Goal: Task Accomplishment & Management: Complete application form

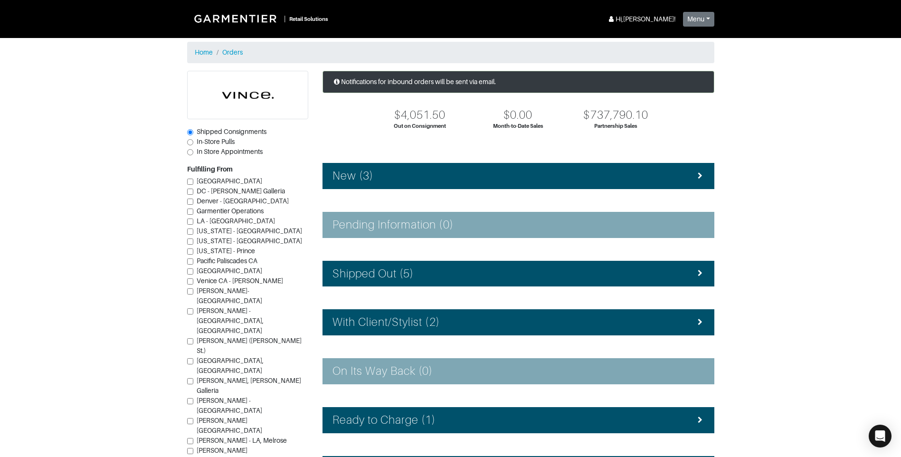
drag, startPoint x: 746, startPoint y: 387, endPoint x: 737, endPoint y: 378, distance: 12.1
click at [737, 378] on section "| Retail Solutions Hi, [PERSON_NAME] ! Menu Home Logout Home Orders Shipped Con…" at bounding box center [450, 276] width 901 height 553
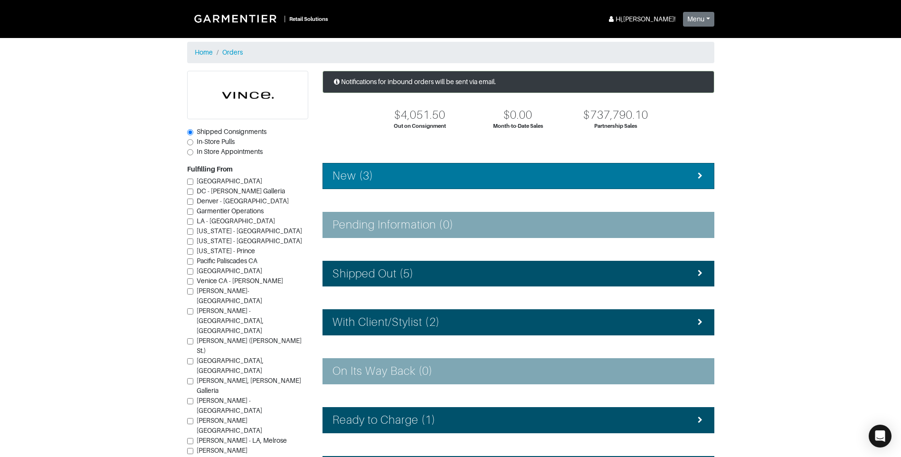
click at [404, 178] on div "New (3)" at bounding box center [519, 176] width 372 height 14
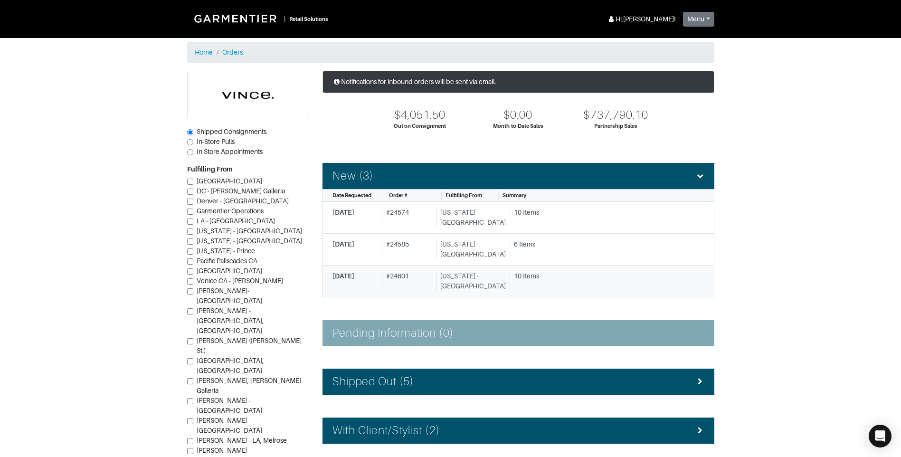
click at [514, 279] on div "10 Items" at bounding box center [605, 276] width 183 height 10
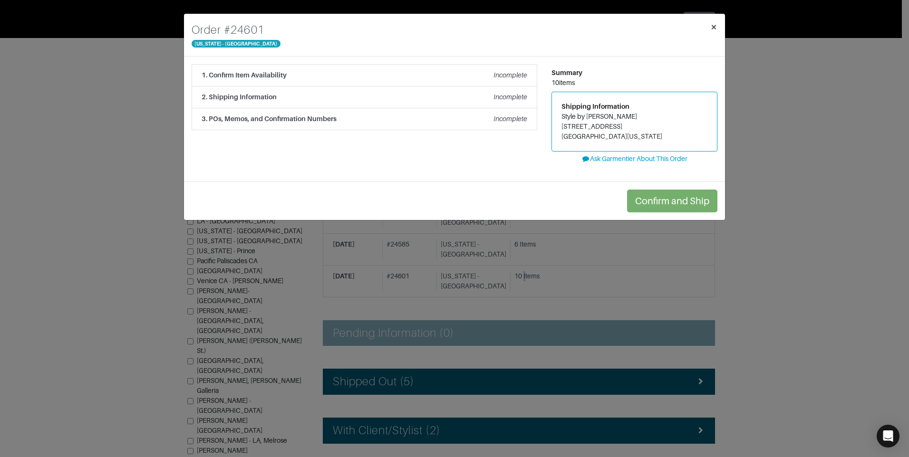
click at [716, 33] on button "×" at bounding box center [713, 27] width 22 height 27
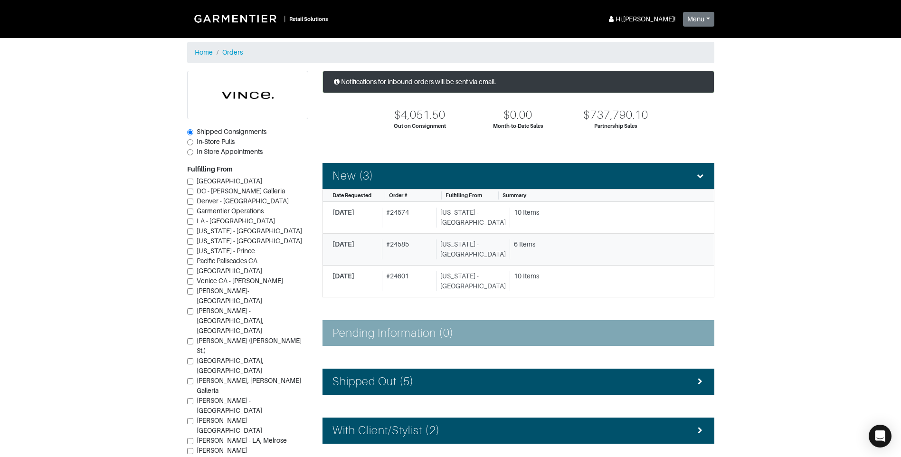
click at [593, 251] on div "6 Items" at bounding box center [604, 249] width 188 height 20
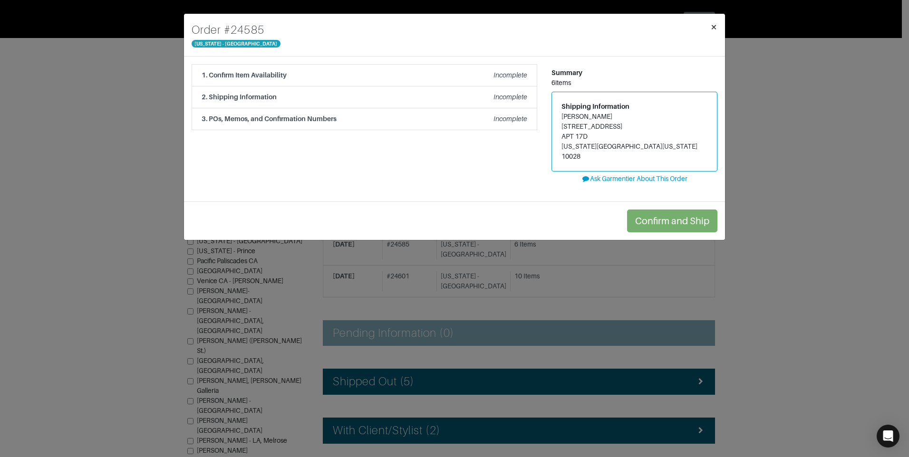
click at [721, 23] on button "×" at bounding box center [713, 27] width 22 height 27
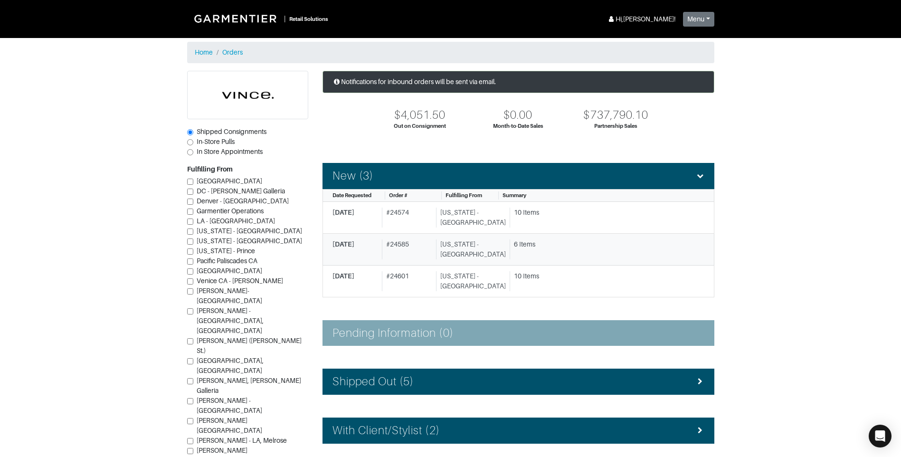
click at [481, 234] on link "[DATE] # 24585 [US_STATE] - [GEOGRAPHIC_DATA] 6 Items" at bounding box center [519, 250] width 392 height 32
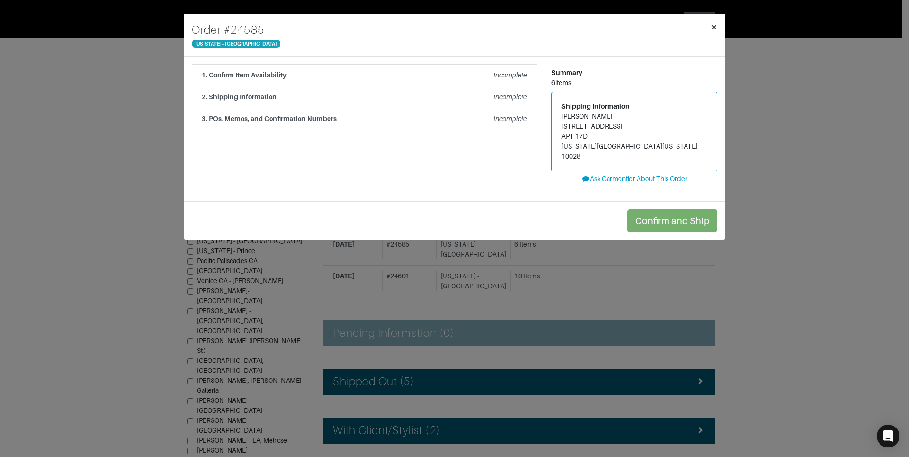
click at [715, 25] on span "×" at bounding box center [713, 26] width 7 height 13
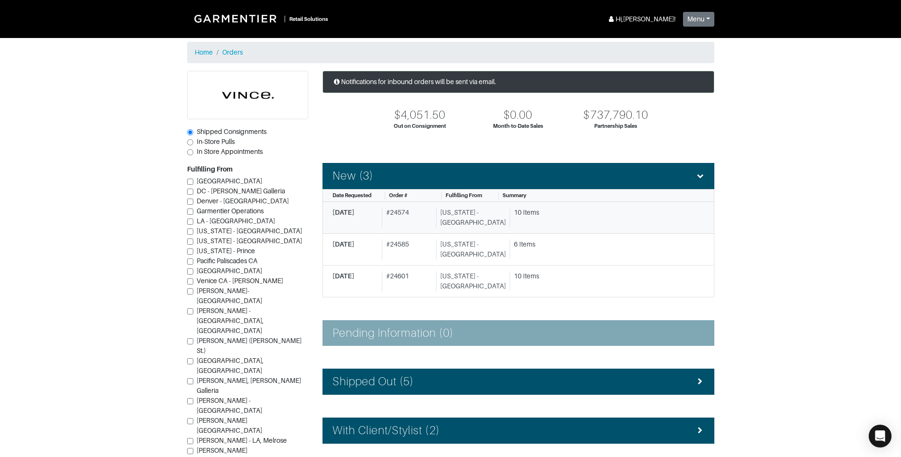
click at [597, 215] on div "10 Items" at bounding box center [605, 213] width 183 height 10
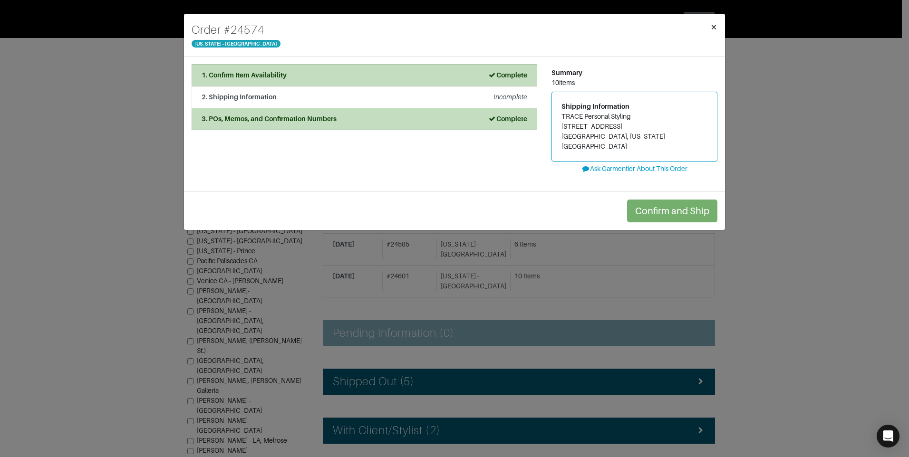
click at [709, 26] on button "×" at bounding box center [713, 27] width 22 height 27
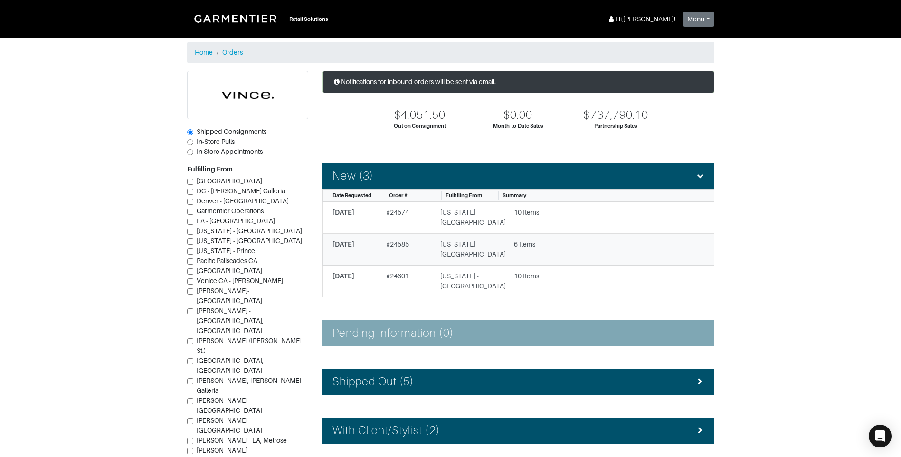
click at [562, 249] on div "6 Items" at bounding box center [605, 244] width 183 height 10
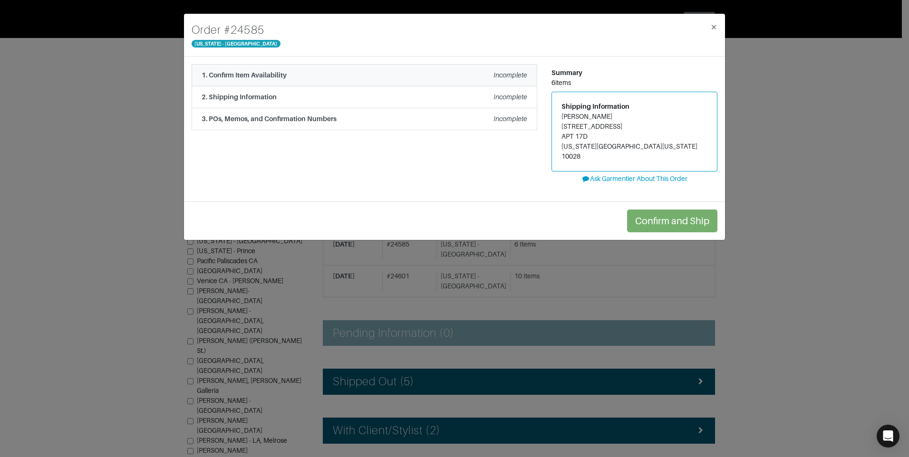
click at [306, 84] on li "1. Confirm Item Availability Incomplete" at bounding box center [363, 75] width 345 height 22
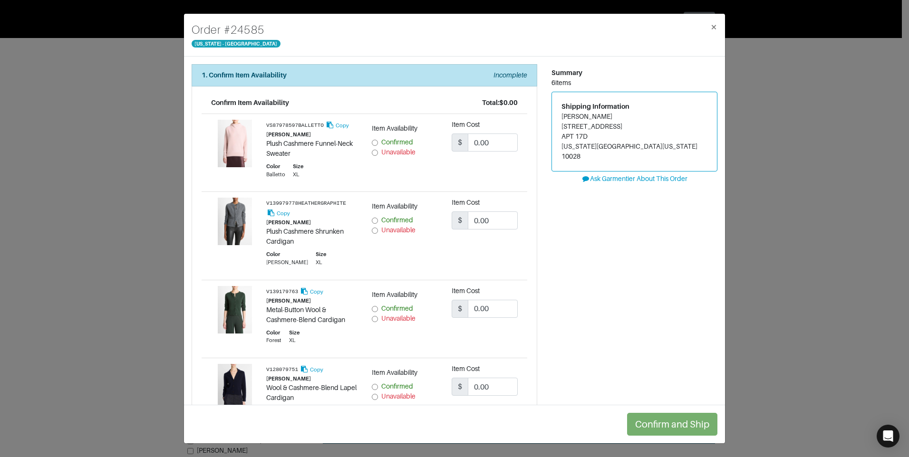
click at [372, 152] on input "Unavailable" at bounding box center [375, 153] width 6 height 6
radio input "true"
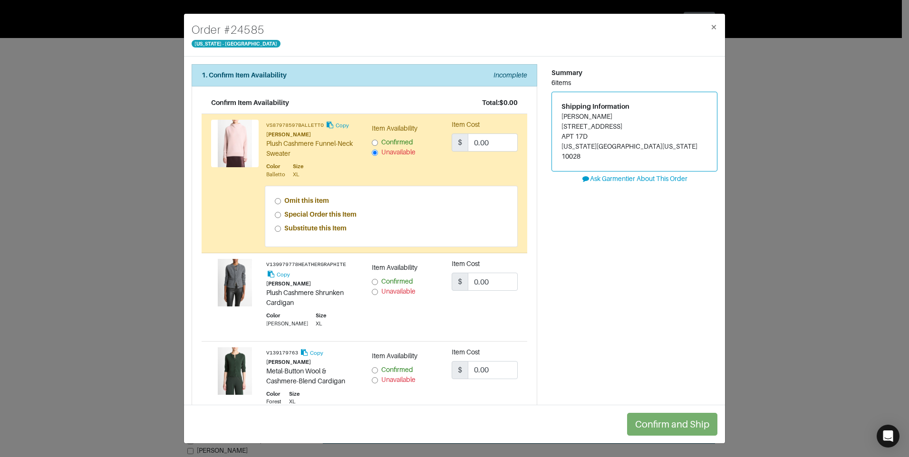
drag, startPoint x: 279, startPoint y: 218, endPoint x: 316, endPoint y: 226, distance: 37.9
click at [280, 218] on div "Special Order this Item" at bounding box center [391, 215] width 233 height 10
click at [280, 212] on div "Special Order this Item" at bounding box center [391, 215] width 233 height 10
click at [279, 214] on input "Special Order this Item" at bounding box center [278, 215] width 6 height 6
radio input "true"
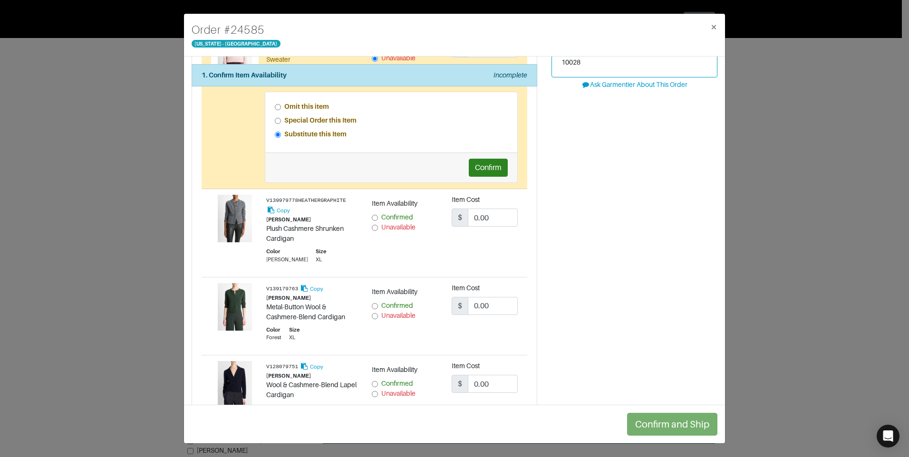
scroll to position [95, 0]
drag, startPoint x: 480, startPoint y: 167, endPoint x: 470, endPoint y: 170, distance: 10.3
click at [479, 168] on button "Confirm" at bounding box center [488, 167] width 39 height 18
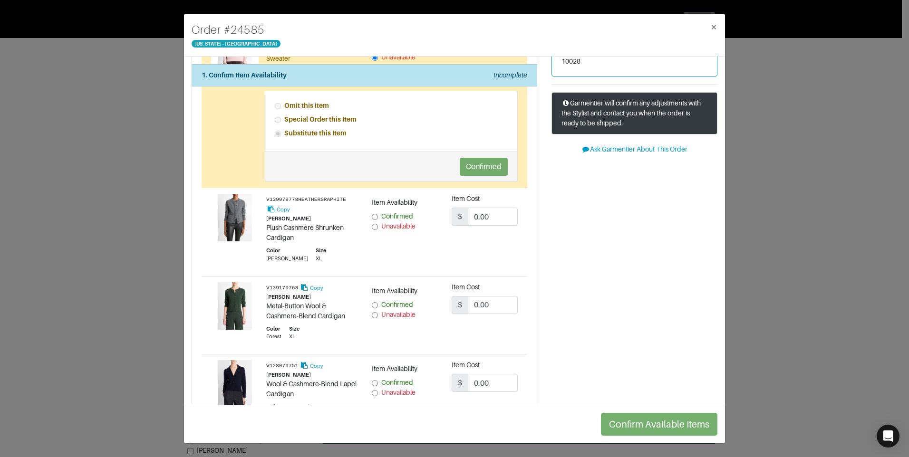
click at [373, 225] on input "Unavailable" at bounding box center [375, 227] width 6 height 6
radio input "true"
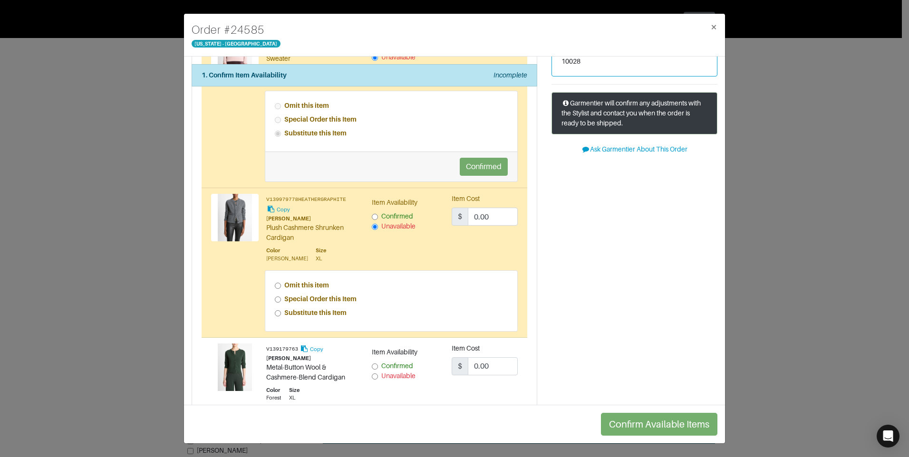
click at [295, 302] on strong "Special Order this Item" at bounding box center [320, 299] width 72 height 8
click at [281, 302] on input "Special Order this Item" at bounding box center [278, 300] width 6 height 6
radio input "true"
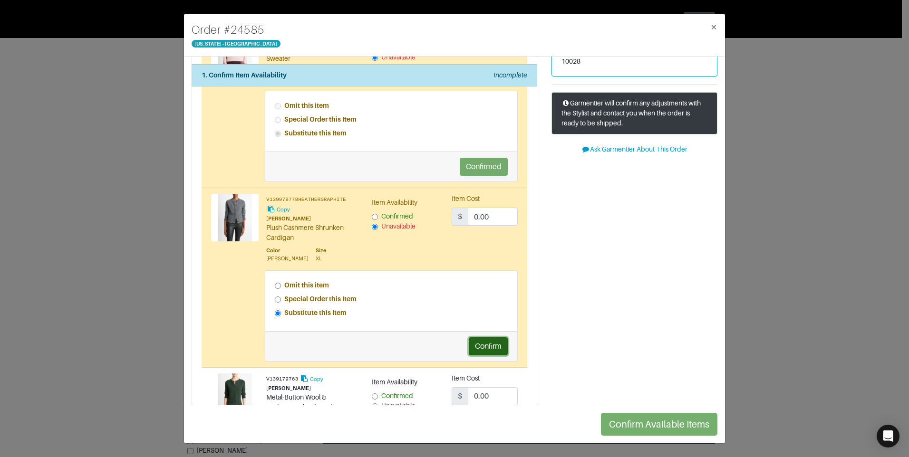
click at [479, 345] on button "Confirm" at bounding box center [488, 346] width 39 height 18
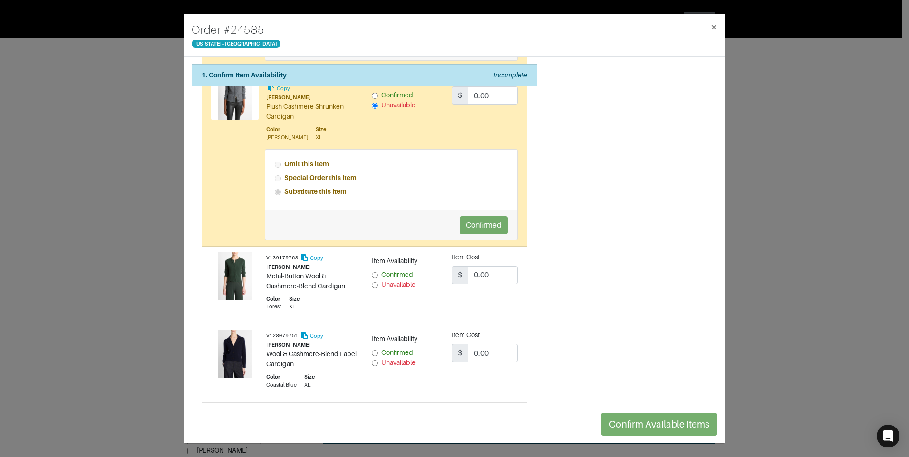
scroll to position [238, 0]
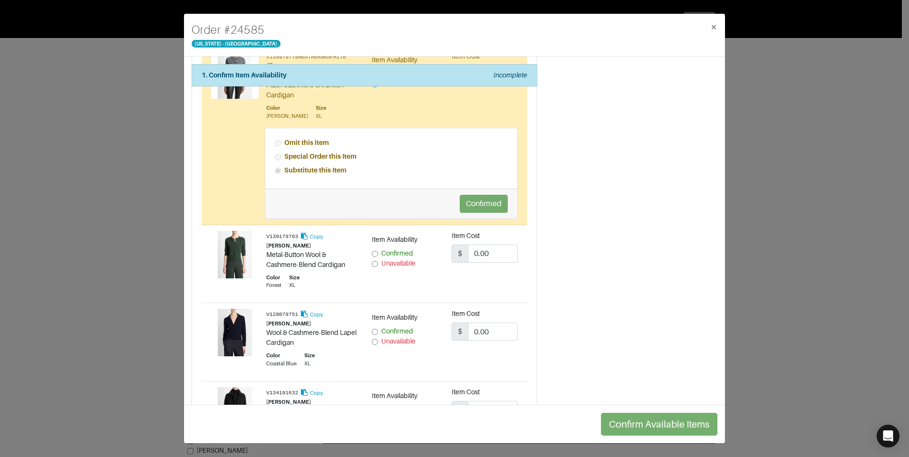
click at [374, 265] on input "Unavailable" at bounding box center [375, 264] width 6 height 6
radio input "true"
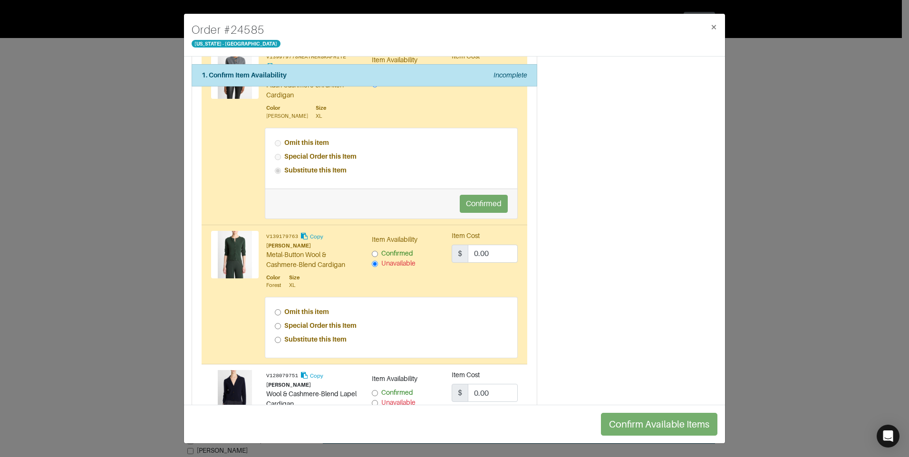
click at [278, 326] on input "Special Order this Item" at bounding box center [278, 326] width 6 height 6
radio input "true"
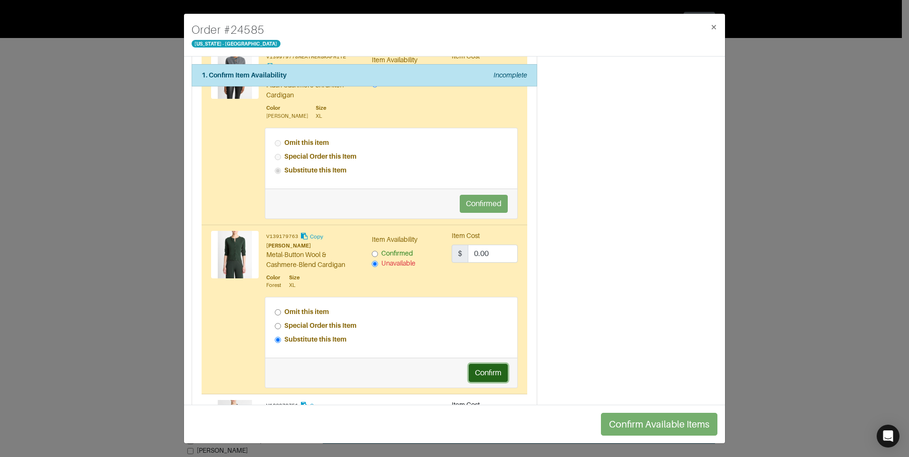
click at [490, 375] on button "Confirm" at bounding box center [488, 373] width 39 height 18
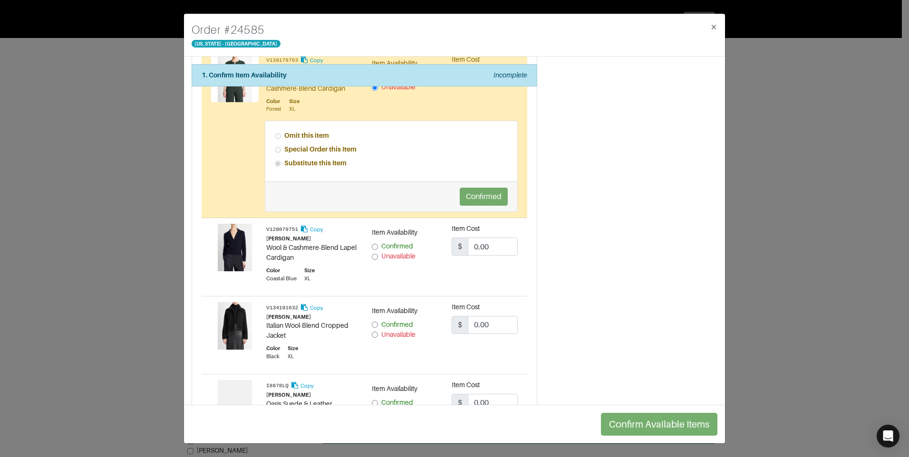
scroll to position [428, 0]
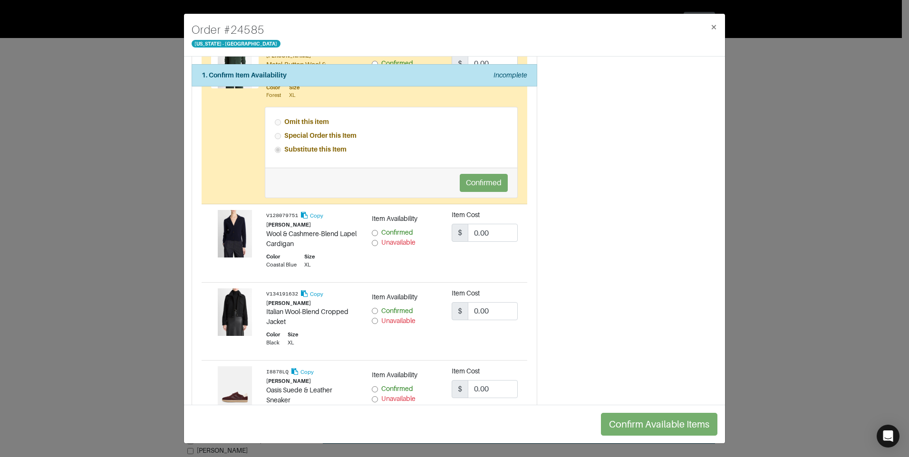
click at [372, 243] on input "Unavailable" at bounding box center [375, 243] width 6 height 6
radio input "true"
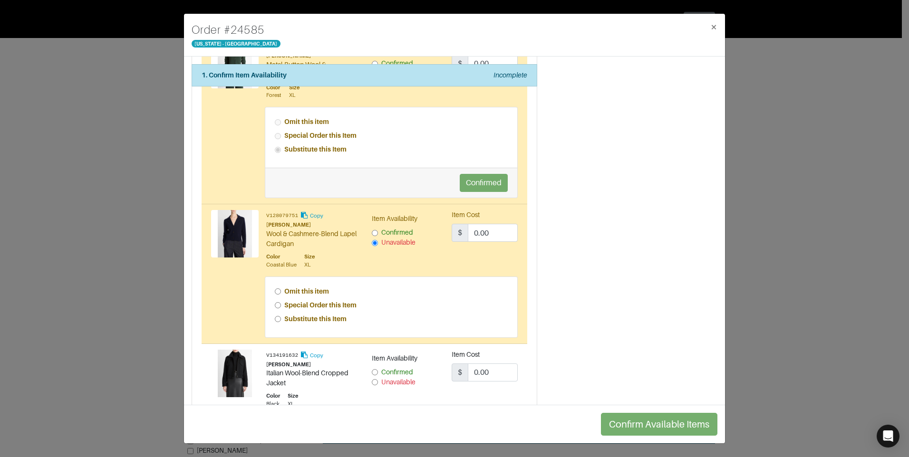
drag, startPoint x: 277, startPoint y: 297, endPoint x: 278, endPoint y: 303, distance: 6.2
click at [277, 299] on div "Omit this item Special Order this Item Substitute this Item" at bounding box center [391, 307] width 252 height 60
click at [278, 303] on input "Special Order this Item" at bounding box center [278, 305] width 6 height 6
radio input "true"
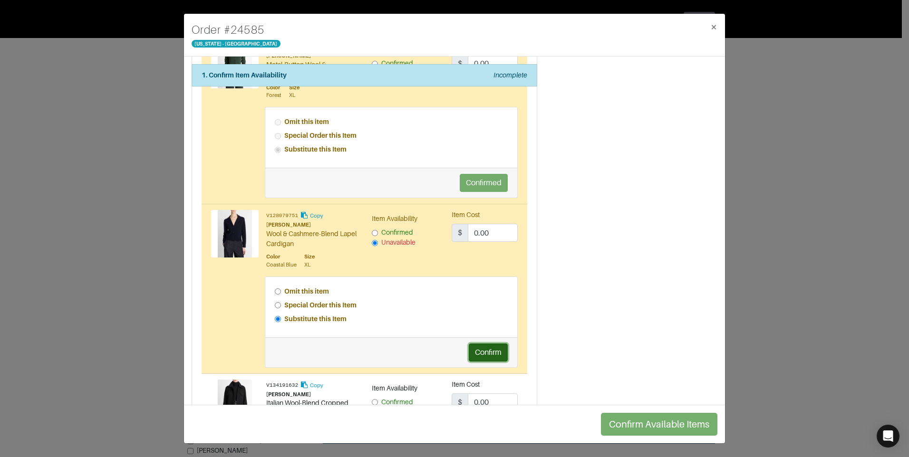
click at [486, 351] on button "Confirm" at bounding box center [488, 353] width 39 height 18
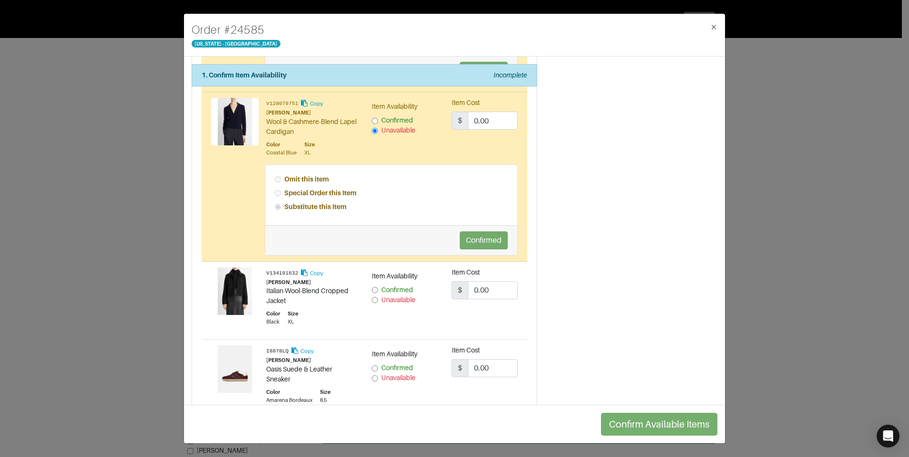
scroll to position [570, 0]
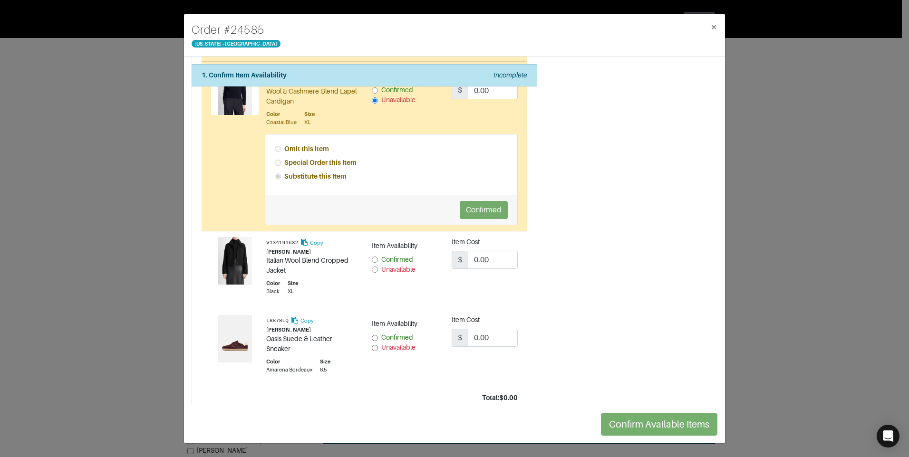
click at [372, 271] on input "Unavailable" at bounding box center [375, 270] width 6 height 6
radio input "true"
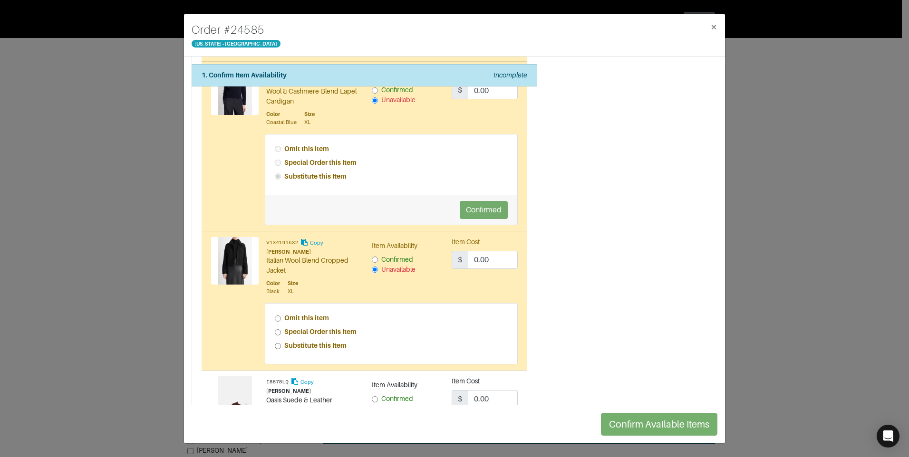
drag, startPoint x: 271, startPoint y: 327, endPoint x: 279, endPoint y: 334, distance: 10.5
click at [278, 334] on div "Omit this item Special Order this Item Substitute this Item" at bounding box center [391, 334] width 252 height 60
click at [280, 335] on div "Special Order this Item" at bounding box center [391, 332] width 233 height 10
click at [272, 327] on div "Omit this item Special Order this Item Substitute this Item" at bounding box center [391, 334] width 252 height 60
click at [273, 335] on div "Omit this item Special Order this Item Substitute this Item" at bounding box center [391, 334] width 252 height 60
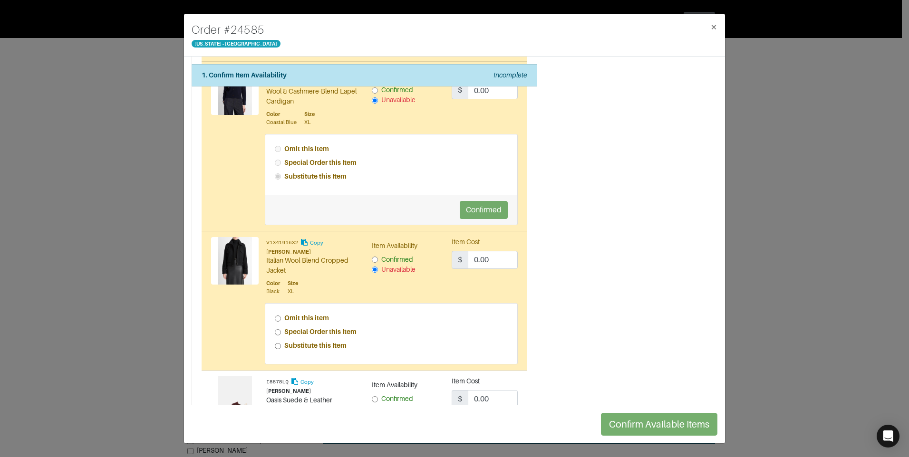
click at [276, 335] on input "Special Order this Item" at bounding box center [278, 332] width 6 height 6
radio input "true"
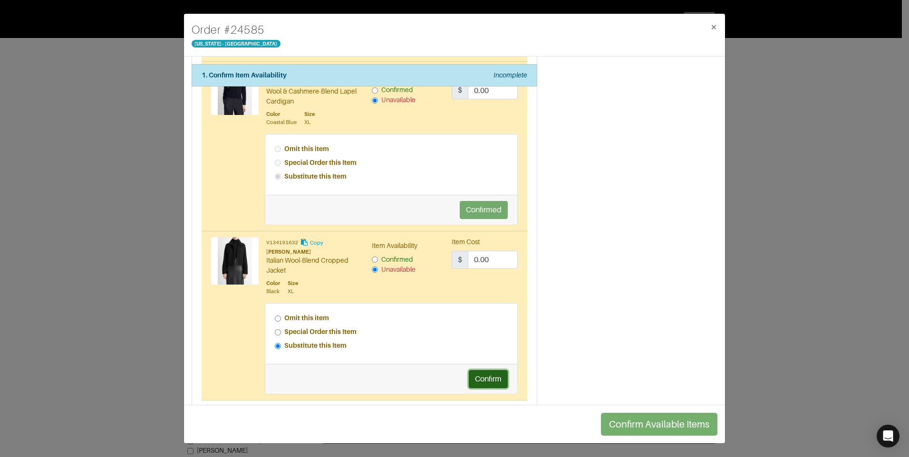
click at [490, 380] on button "Confirm" at bounding box center [488, 379] width 39 height 18
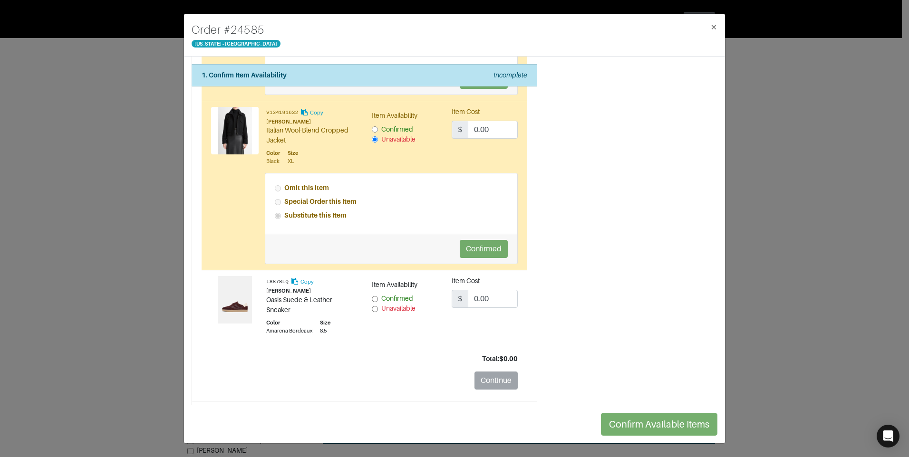
scroll to position [713, 0]
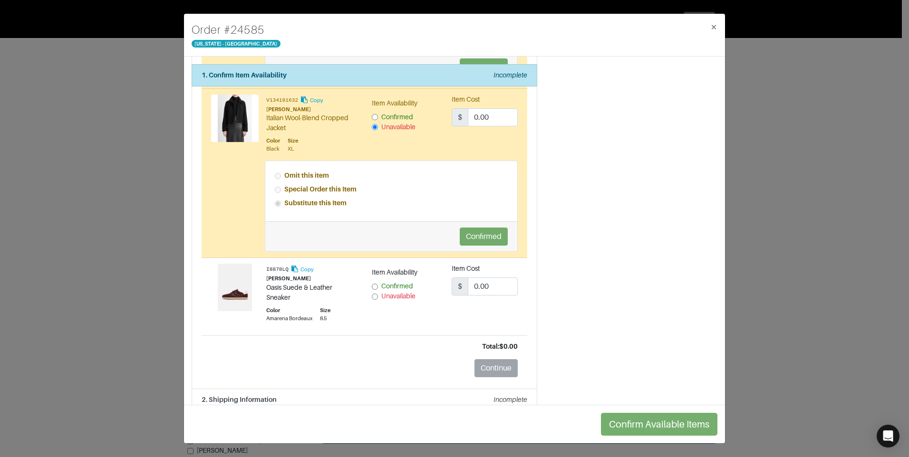
click at [372, 297] on input "Unavailable" at bounding box center [375, 297] width 6 height 6
radio input "true"
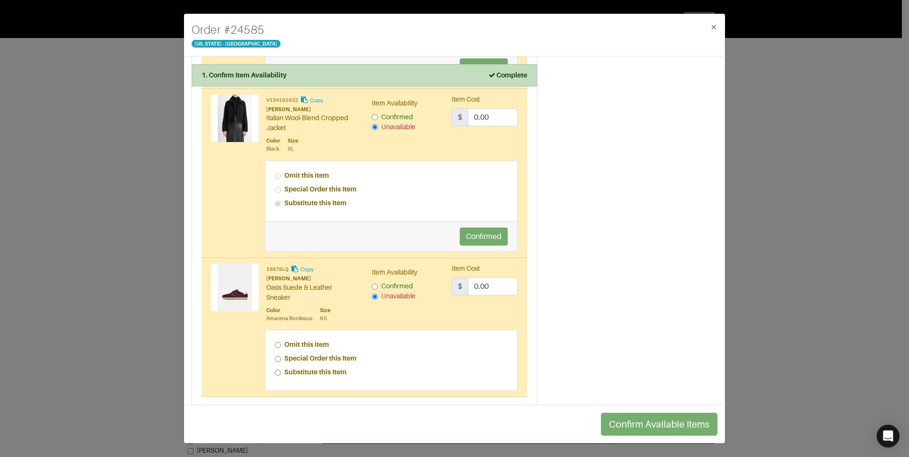
click at [279, 360] on input "Special Order this Item" at bounding box center [278, 359] width 6 height 6
radio input "true"
drag, startPoint x: 479, startPoint y: 406, endPoint x: 478, endPoint y: 401, distance: 4.8
click at [479, 404] on div "Order # 24585 [US_STATE] - [GEOGRAPHIC_DATA] × 1. Confirm Item Availability Com…" at bounding box center [454, 228] width 542 height 431
click at [478, 401] on button "Confirm" at bounding box center [488, 406] width 39 height 18
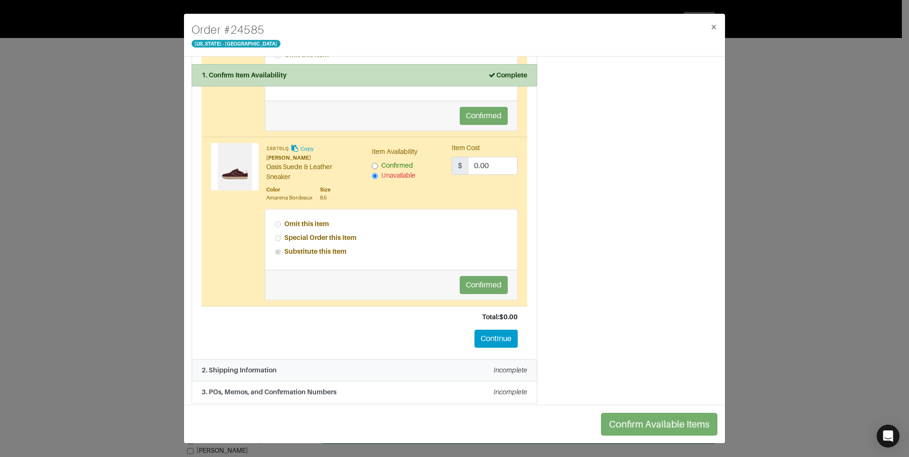
scroll to position [840, 0]
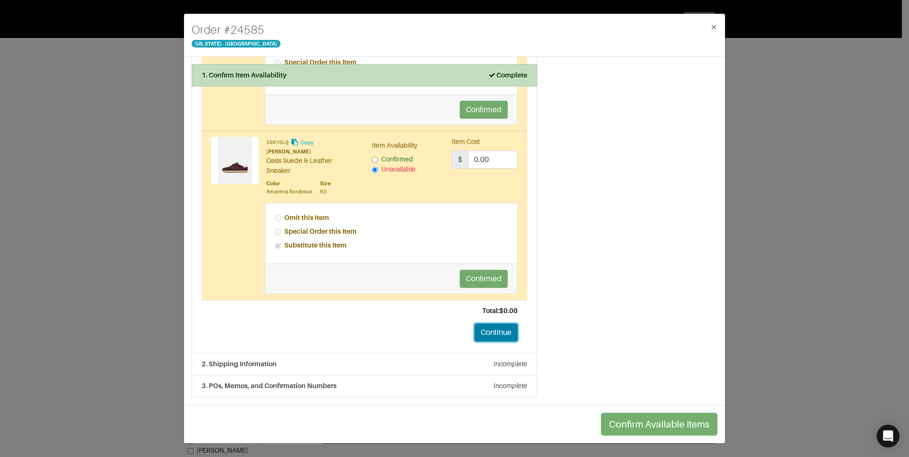
click at [490, 333] on button "Continue" at bounding box center [495, 333] width 43 height 18
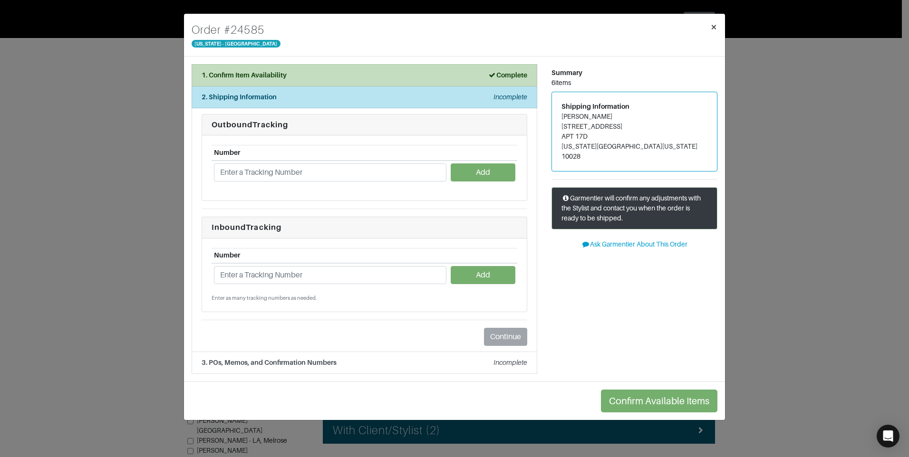
click at [712, 28] on span "×" at bounding box center [713, 26] width 7 height 13
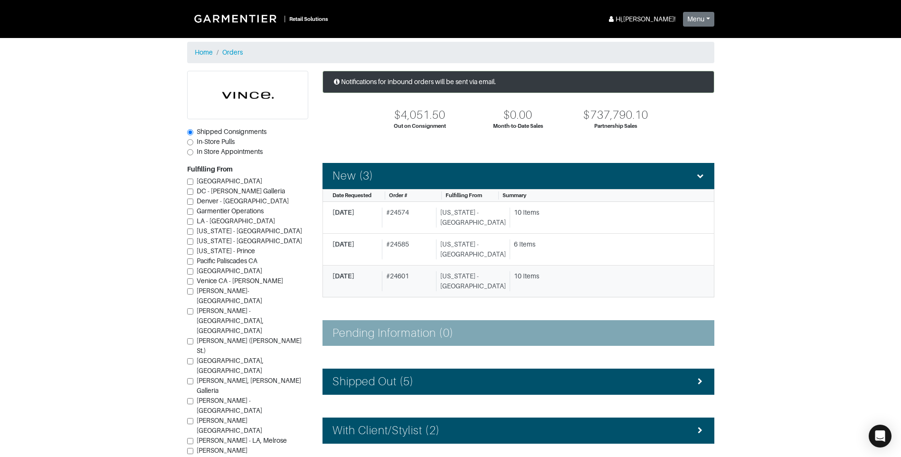
click at [531, 287] on div "10 Items" at bounding box center [604, 281] width 188 height 20
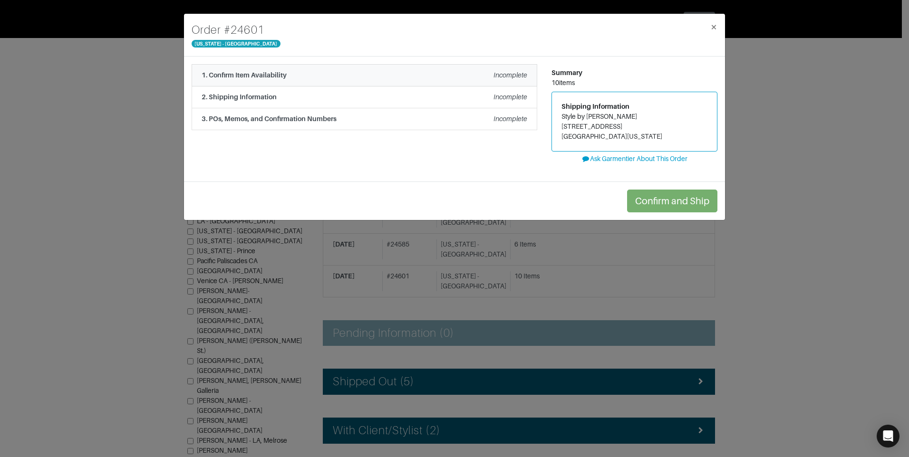
click at [392, 68] on li "1. Confirm Item Availability Incomplete" at bounding box center [363, 75] width 345 height 22
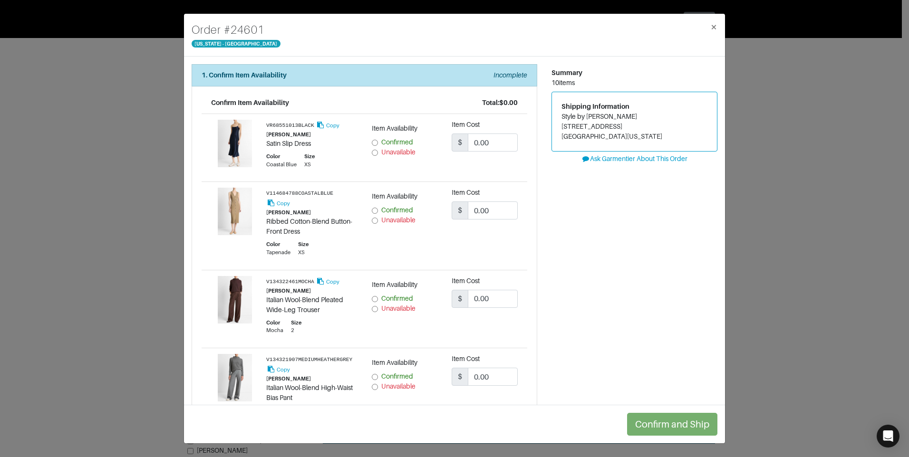
click at [374, 152] on input "Unavailable" at bounding box center [375, 153] width 6 height 6
radio input "true"
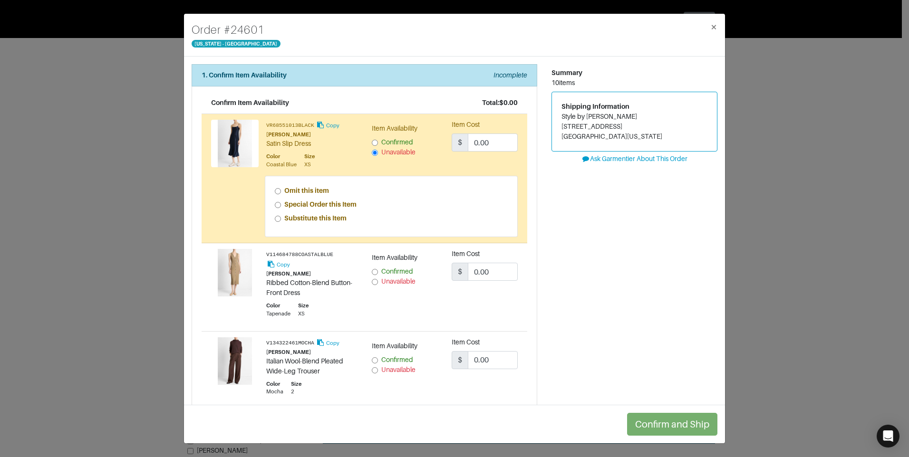
click at [373, 281] on input "Unavailable" at bounding box center [375, 282] width 6 height 6
radio input "true"
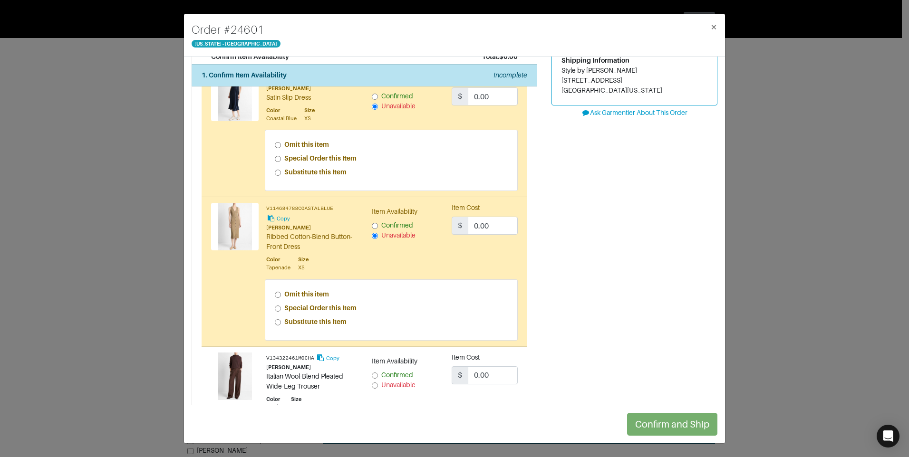
scroll to position [95, 0]
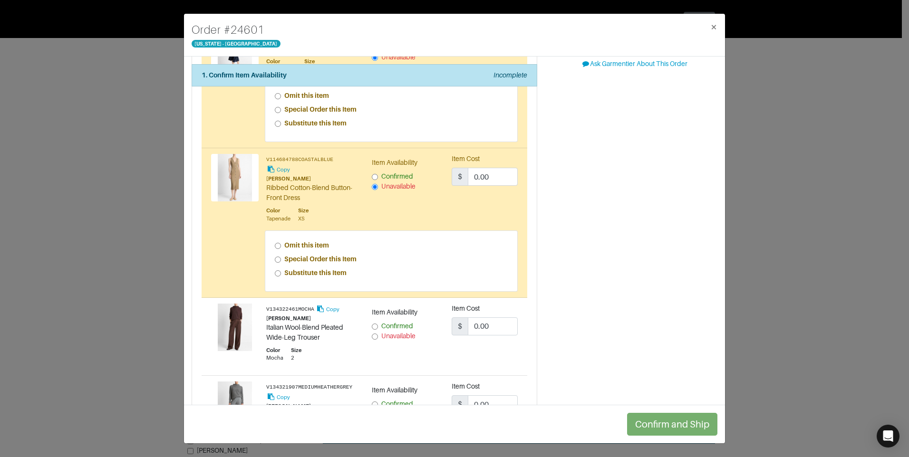
click at [374, 334] on input "Unavailable" at bounding box center [375, 337] width 6 height 6
radio input "true"
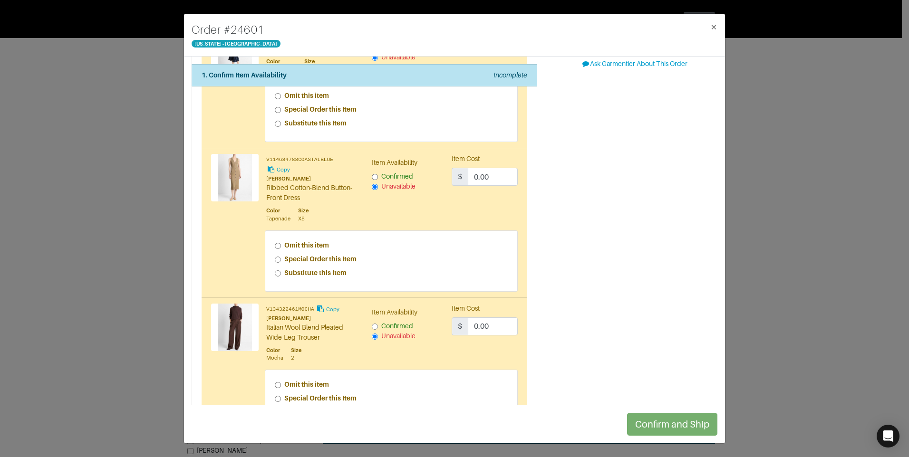
click at [277, 396] on input "Special Order this Item" at bounding box center [278, 399] width 6 height 6
radio input "true"
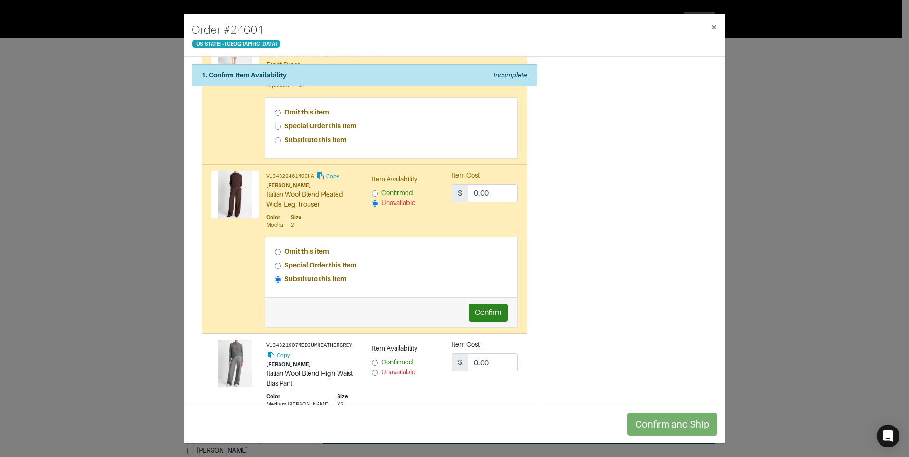
scroll to position [285, 0]
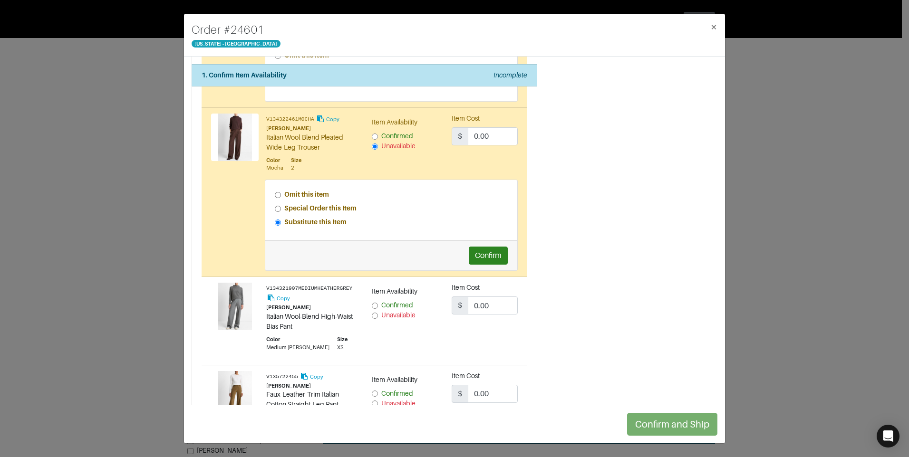
click at [372, 313] on input "Unavailable" at bounding box center [375, 316] width 6 height 6
radio input "true"
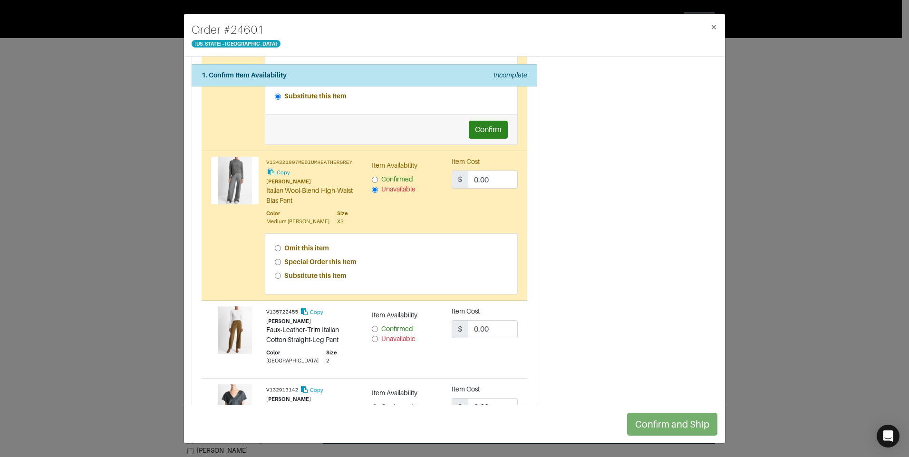
scroll to position [428, 0]
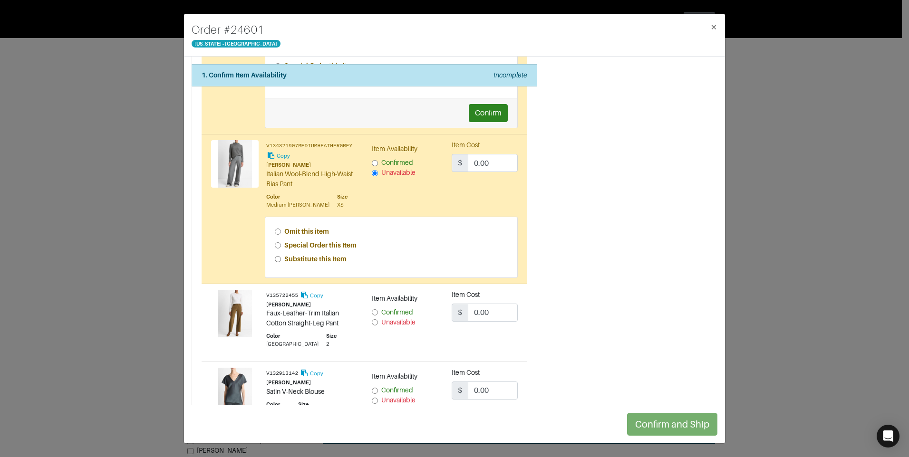
click at [374, 319] on input "Unavailable" at bounding box center [375, 322] width 6 height 6
radio input "true"
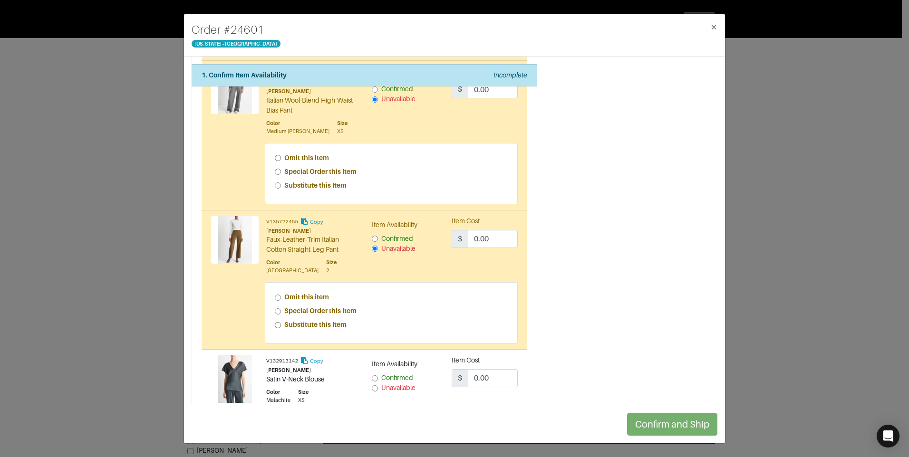
scroll to position [570, 0]
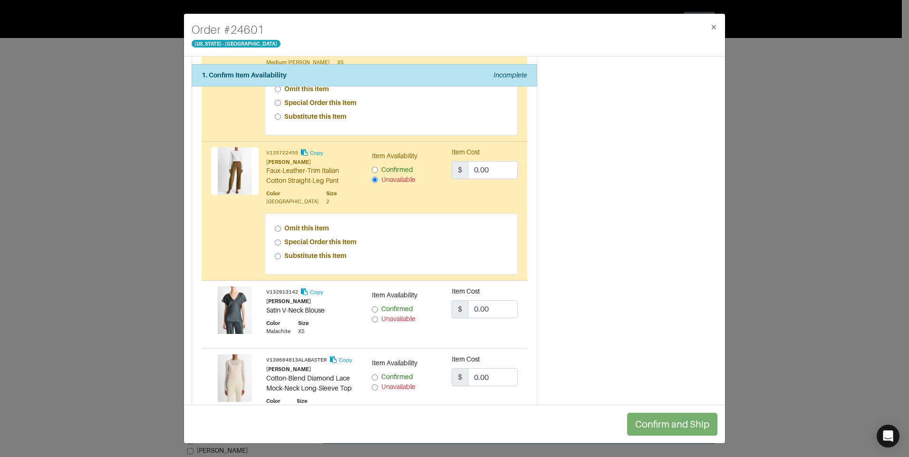
click at [372, 316] on input "Unavailable" at bounding box center [375, 319] width 6 height 6
radio input "true"
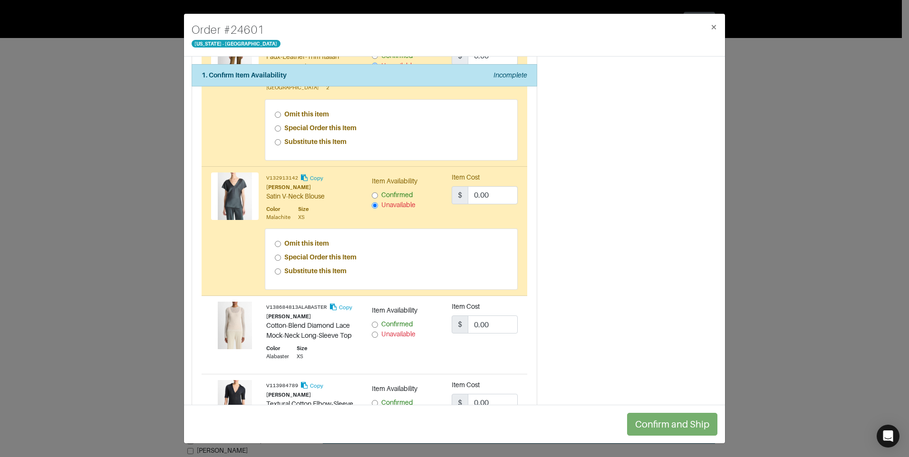
scroll to position [713, 0]
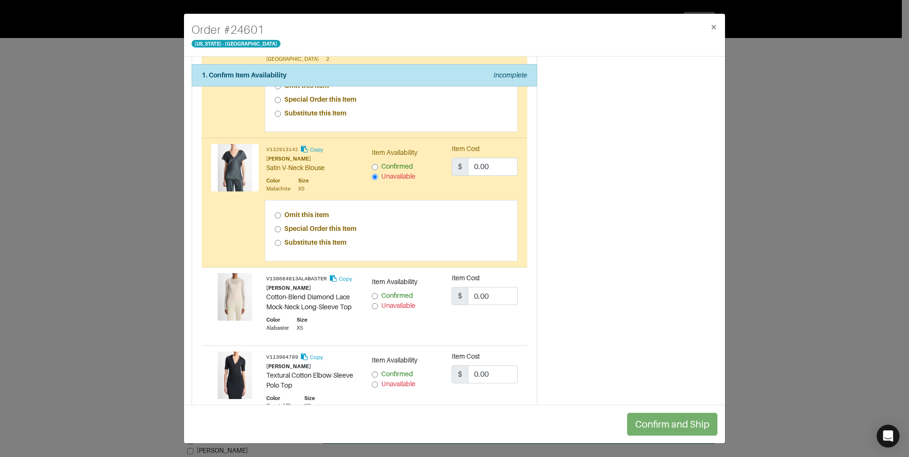
click at [374, 303] on input "Unavailable" at bounding box center [375, 306] width 6 height 6
radio input "true"
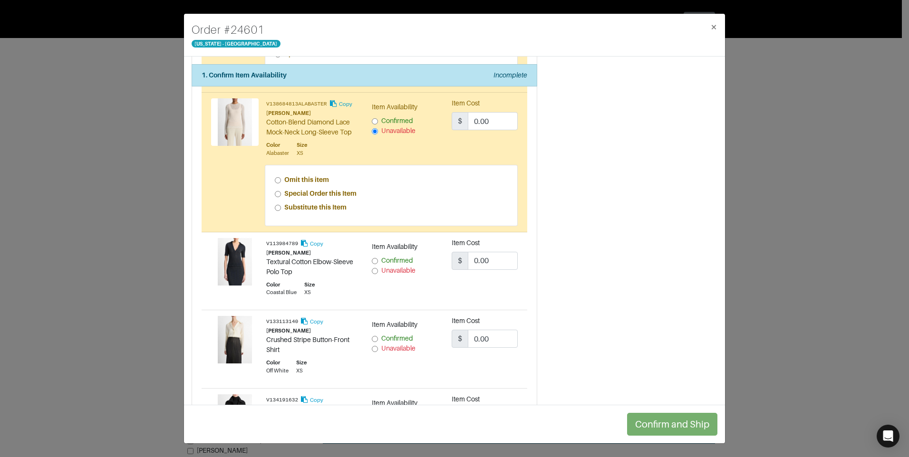
scroll to position [903, 0]
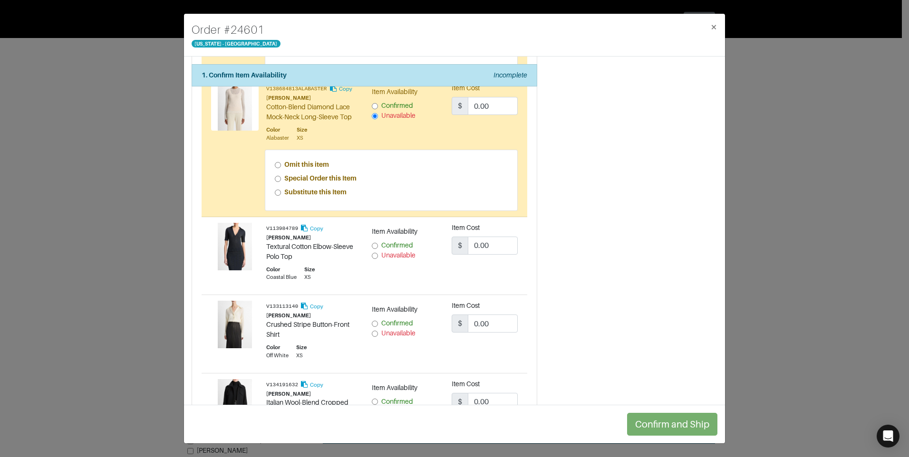
click at [372, 253] on input "Unavailable" at bounding box center [375, 256] width 6 height 6
radio input "true"
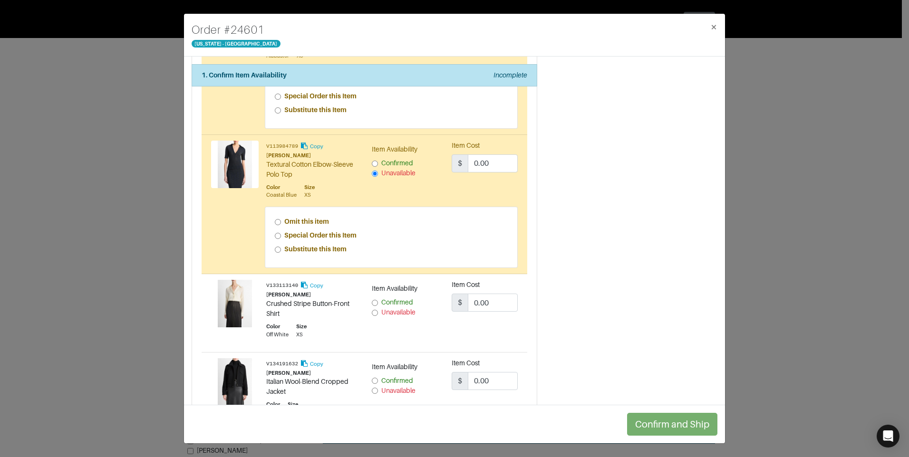
scroll to position [998, 0]
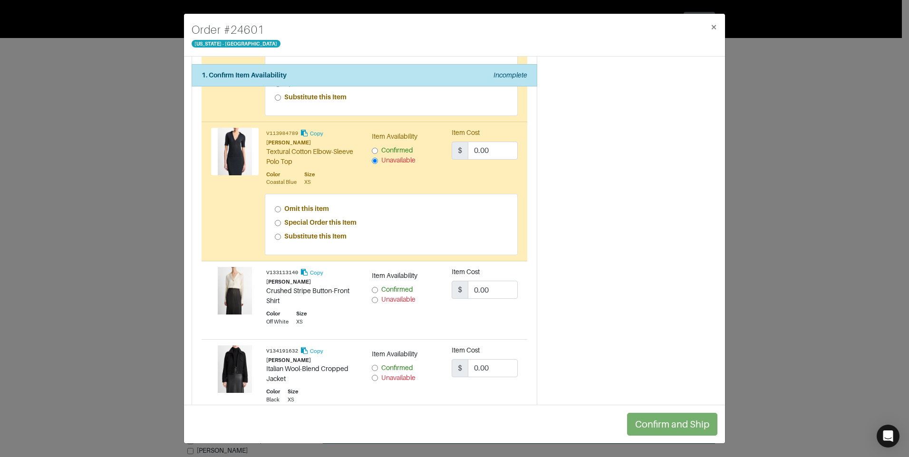
click at [372, 297] on input "Unavailable" at bounding box center [375, 300] width 6 height 6
radio input "true"
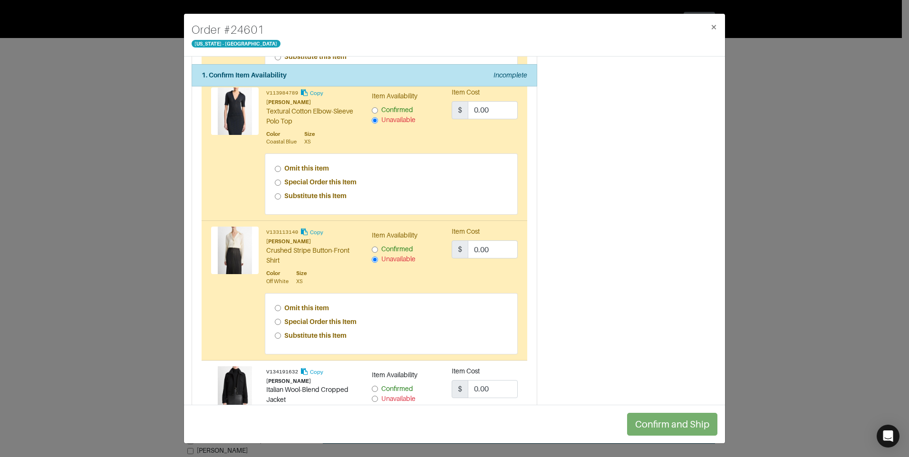
scroll to position [1093, 0]
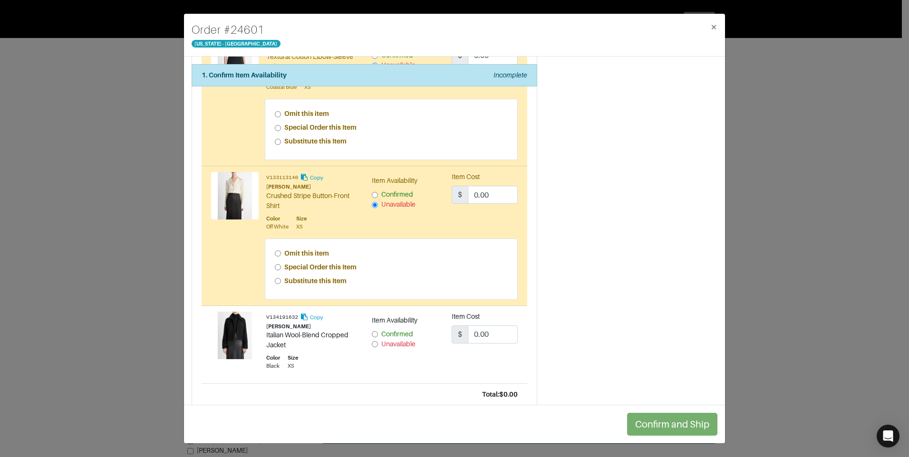
click at [373, 341] on input "Unavailable" at bounding box center [375, 344] width 6 height 6
radio input "true"
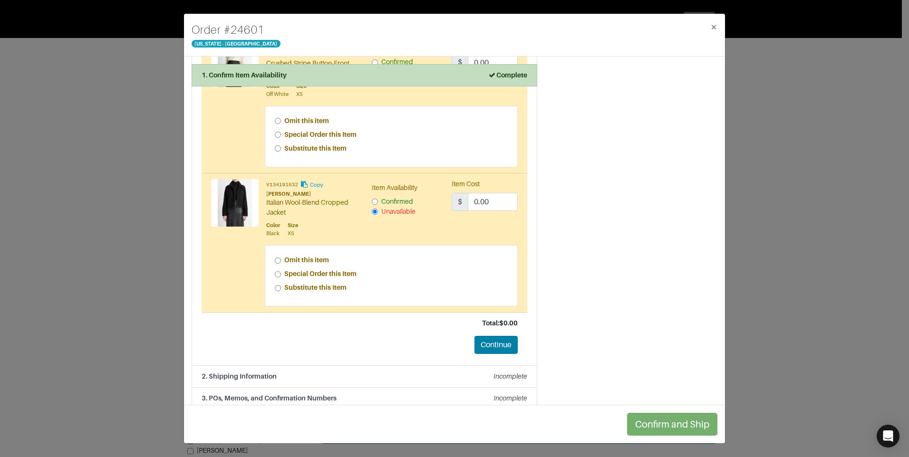
scroll to position [1228, 0]
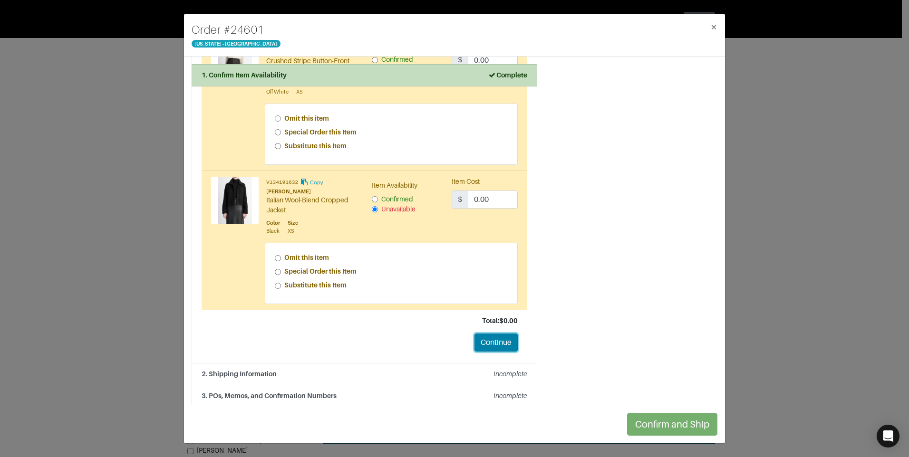
click at [497, 334] on button "Continue" at bounding box center [495, 343] width 43 height 18
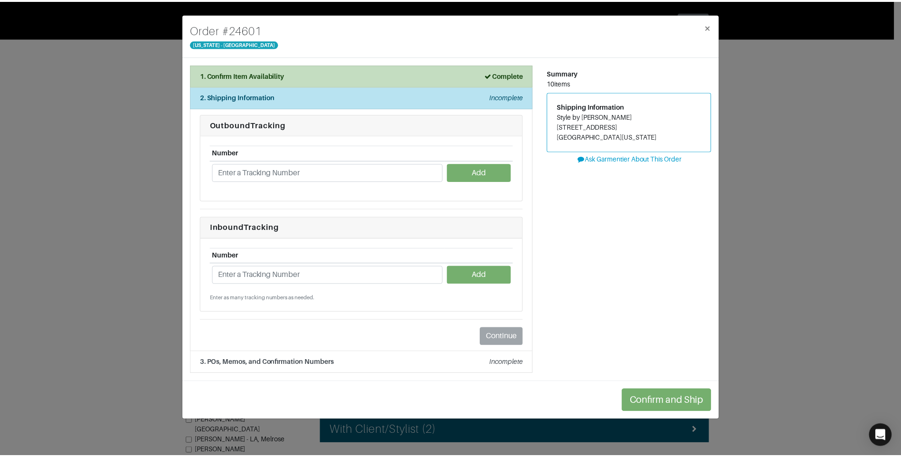
scroll to position [0, 0]
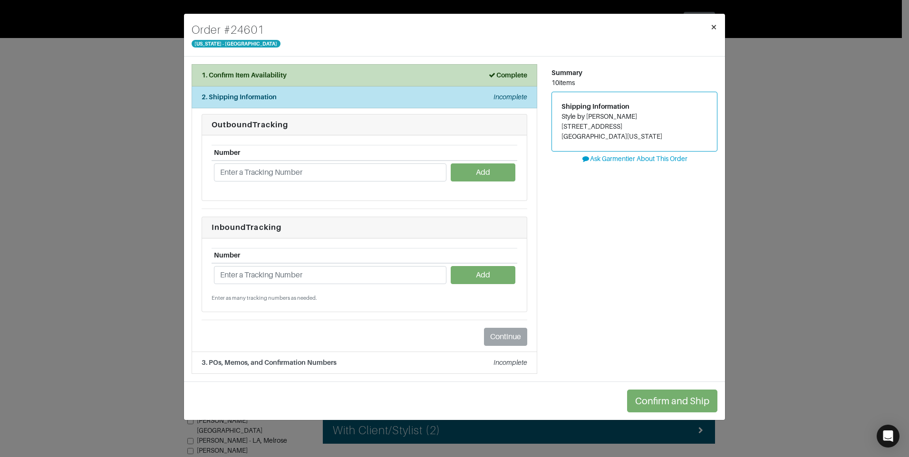
click at [719, 25] on button "×" at bounding box center [713, 27] width 22 height 27
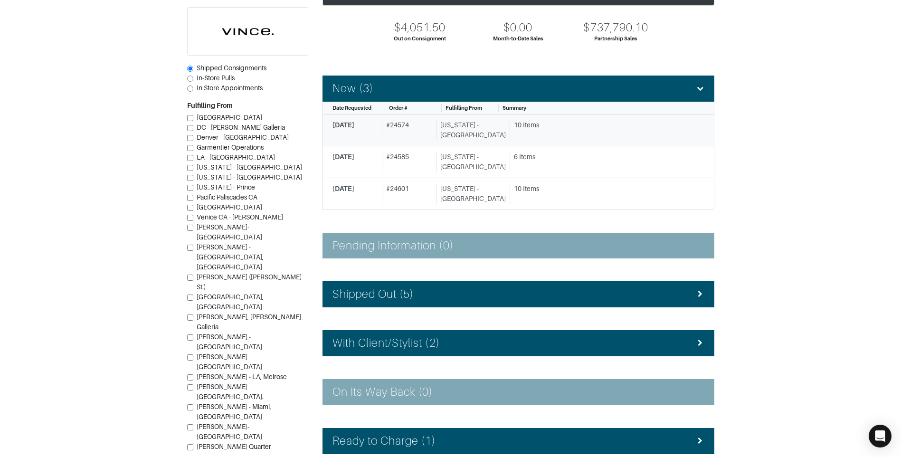
scroll to position [95, 0]
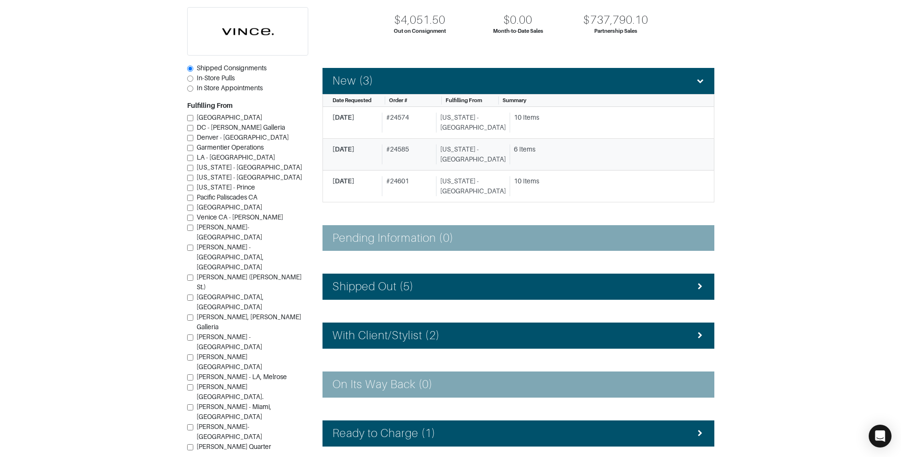
click at [452, 157] on div "[US_STATE] - [GEOGRAPHIC_DATA]" at bounding box center [471, 154] width 70 height 20
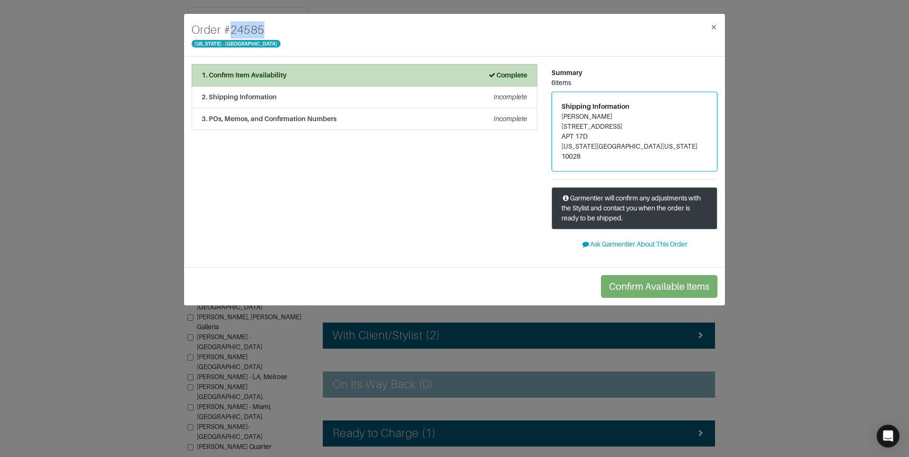
drag, startPoint x: 277, startPoint y: 31, endPoint x: 222, endPoint y: 22, distance: 54.8
click at [222, 22] on div "Order # 24585 [US_STATE] - [GEOGRAPHIC_DATA] ×" at bounding box center [454, 35] width 541 height 43
copy h4 "# 24585"
click at [286, 96] on div "2. Shipping Information Incomplete" at bounding box center [363, 97] width 325 height 10
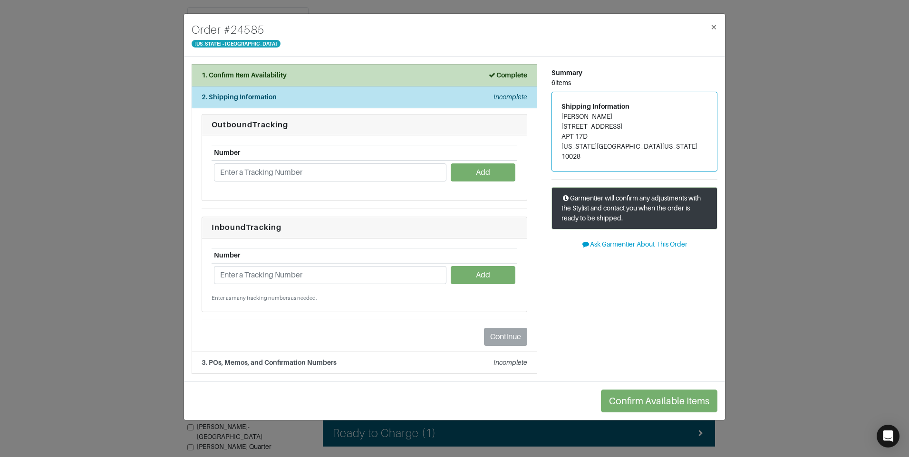
click at [308, 286] on td at bounding box center [329, 274] width 237 height 23
click at [306, 279] on input "text" at bounding box center [330, 275] width 232 height 18
paste input "1ZJ22C958739402605"
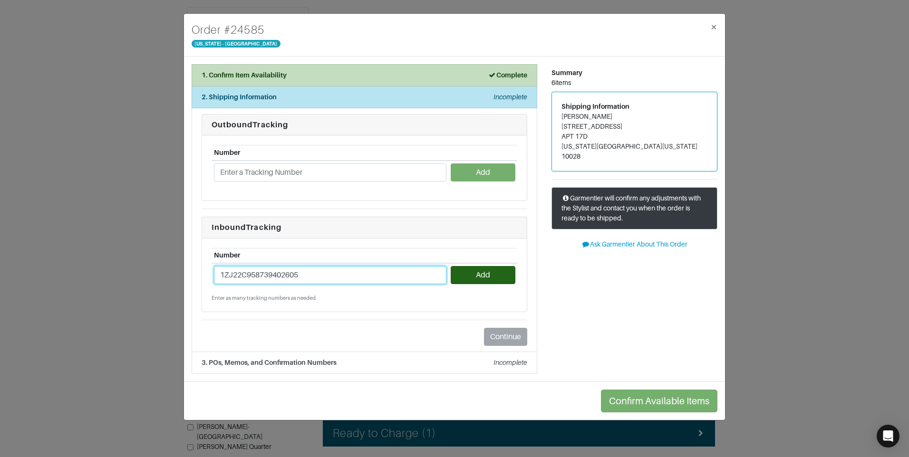
type input "1ZJ22C958739402605"
click at [473, 279] on button "Add" at bounding box center [482, 275] width 64 height 18
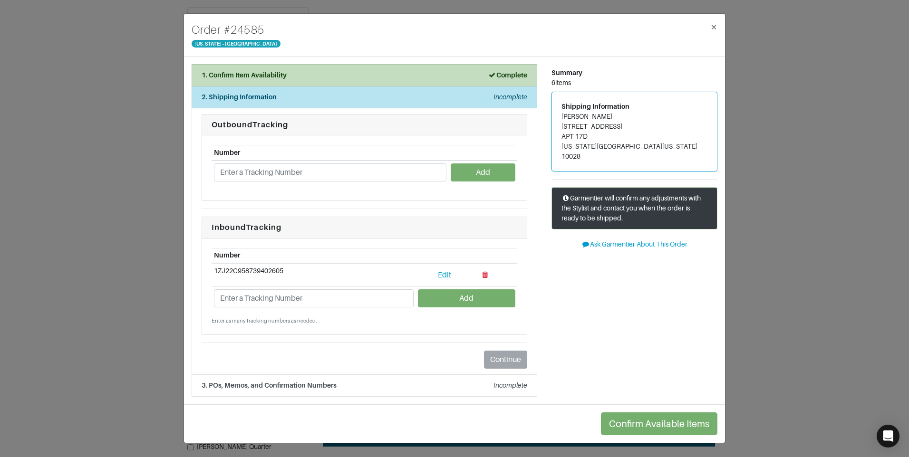
click at [305, 361] on div "Continue" at bounding box center [363, 360] width 325 height 18
click at [317, 384] on strong "3. POs, Memos, and Confirmation Numbers" at bounding box center [268, 386] width 135 height 8
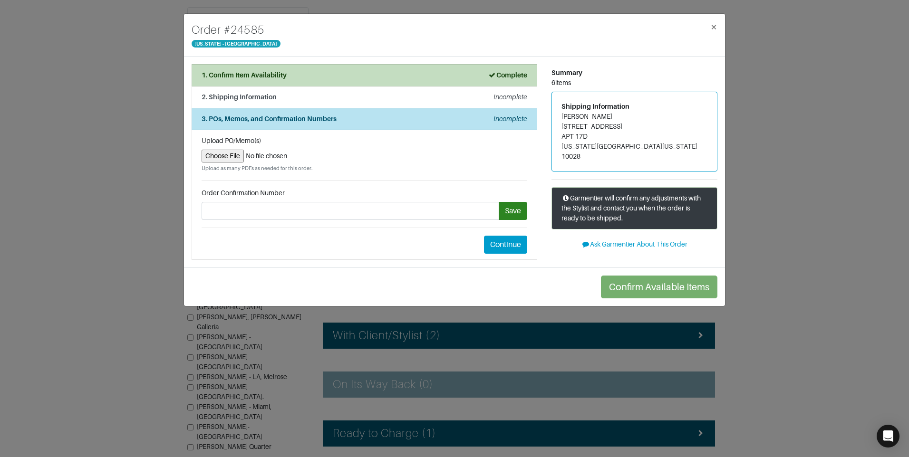
click at [231, 159] on input "file" at bounding box center [363, 156] width 325 height 13
type input "C:\fakepath\#24585 Return.pdf"
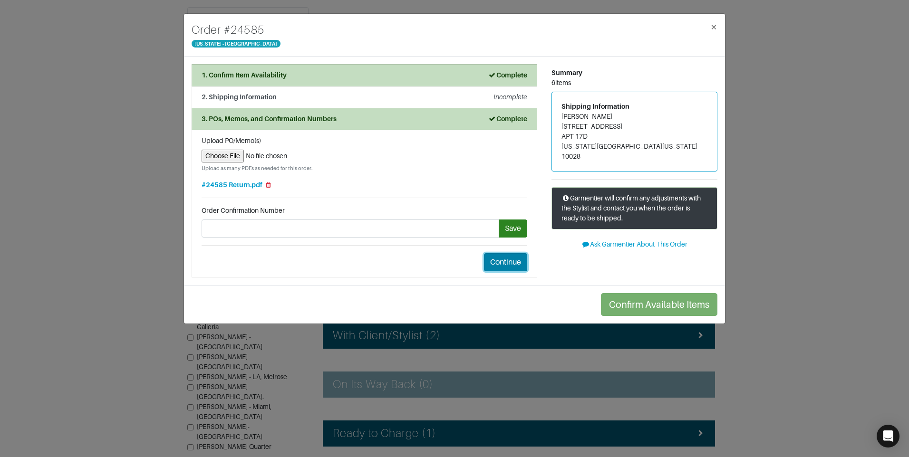
drag, startPoint x: 506, startPoint y: 266, endPoint x: 525, endPoint y: 244, distance: 29.0
click at [506, 266] on button "Continue" at bounding box center [505, 262] width 43 height 18
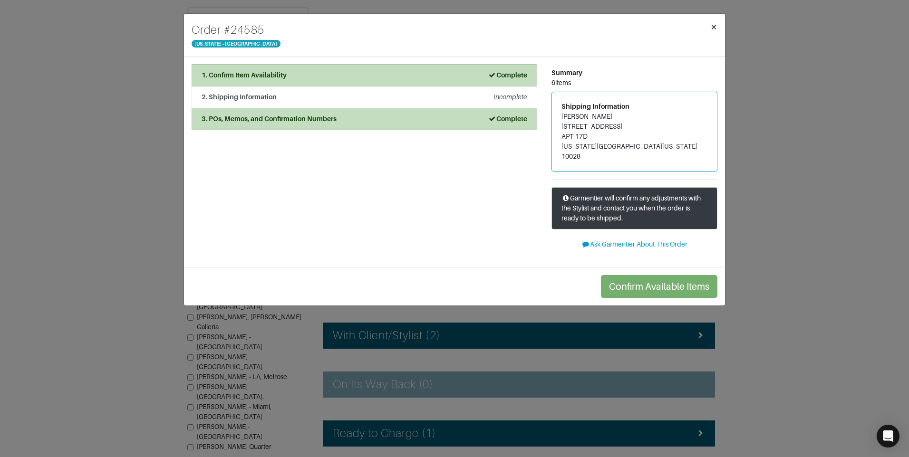
click at [714, 25] on span "×" at bounding box center [713, 26] width 7 height 13
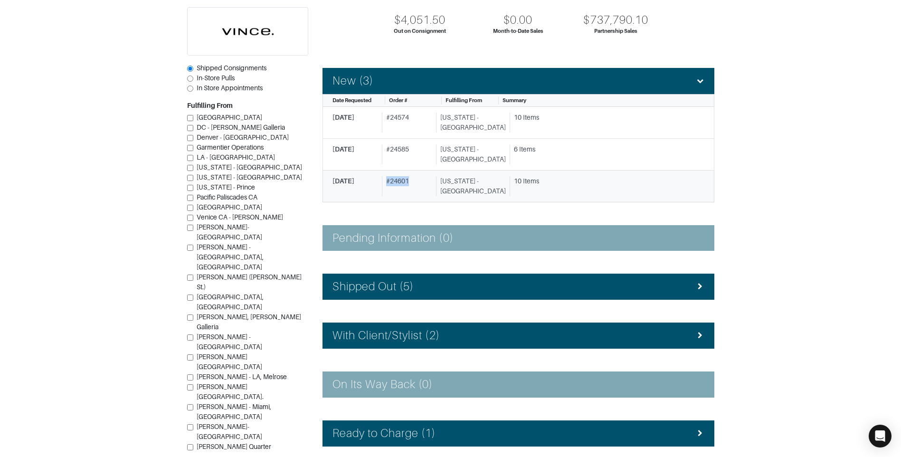
drag, startPoint x: 425, startPoint y: 182, endPoint x: 386, endPoint y: 185, distance: 39.1
click at [386, 185] on div "# 24601" at bounding box center [407, 186] width 50 height 20
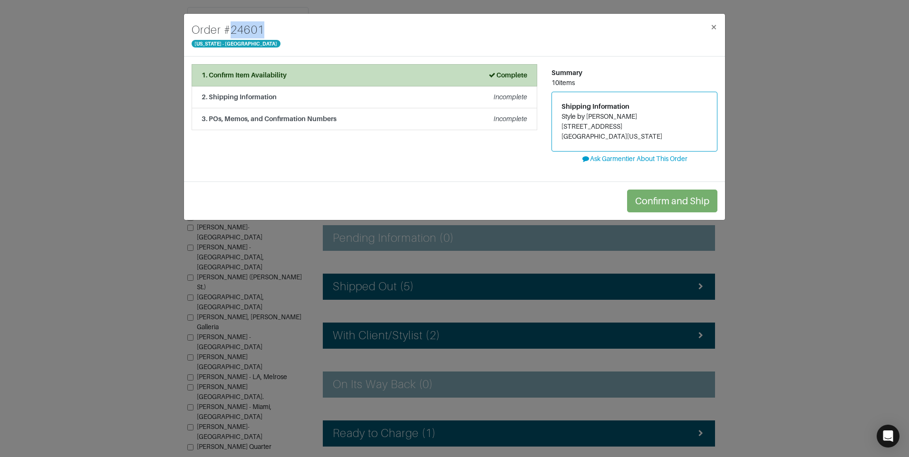
drag, startPoint x: 273, startPoint y: 27, endPoint x: 226, endPoint y: 37, distance: 48.1
click at [226, 37] on div "Order # 24601 [US_STATE] - [GEOGRAPHIC_DATA] ×" at bounding box center [454, 35] width 541 height 43
copy h4 "# 24601"
click at [303, 96] on div "2. Shipping Information Incomplete" at bounding box center [363, 97] width 325 height 10
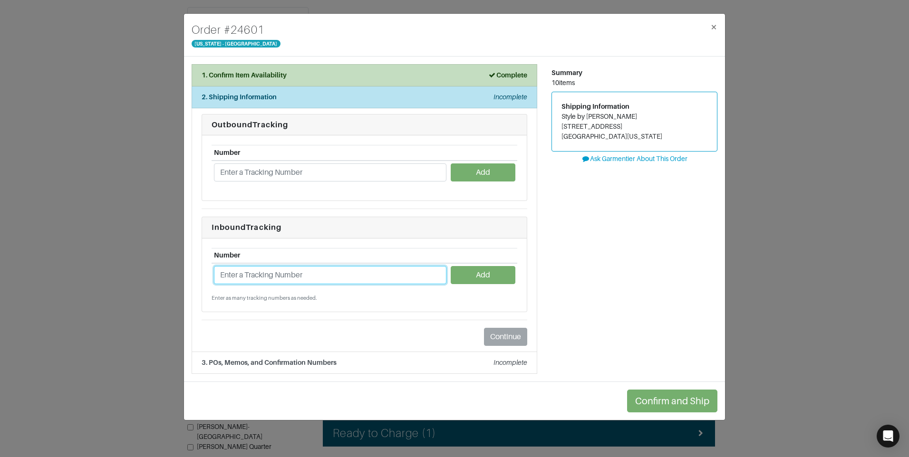
click at [288, 276] on input "text" at bounding box center [330, 275] width 232 height 18
paste input "1ZJ22C958725128616"
type input "1ZJ22C958725128616"
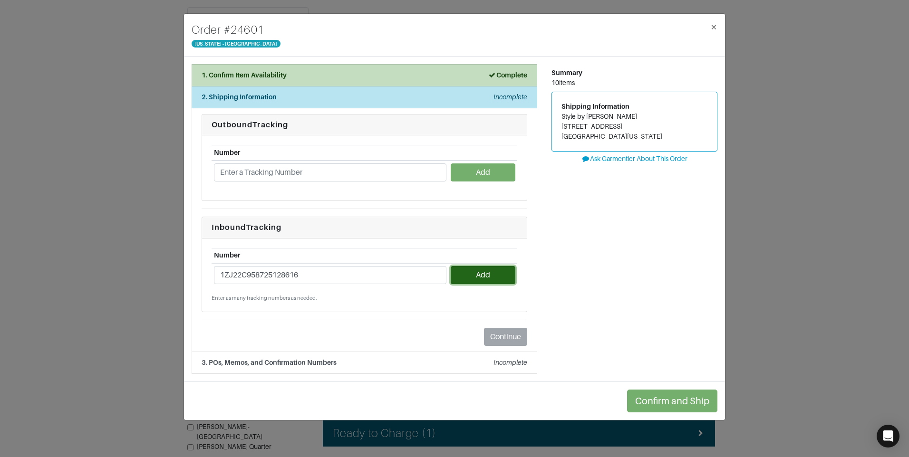
click at [478, 270] on button "Add" at bounding box center [482, 275] width 64 height 18
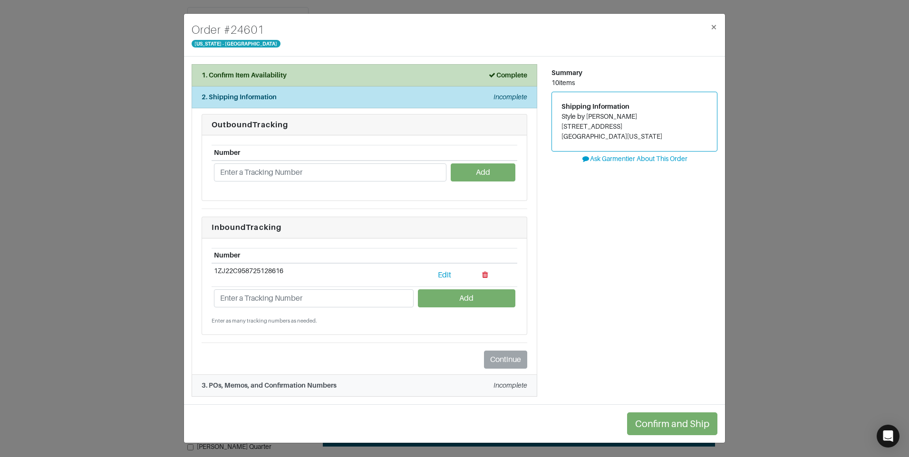
click at [340, 386] on div "3. POs, Memos, and Confirmation Numbers Incomplete" at bounding box center [363, 386] width 325 height 10
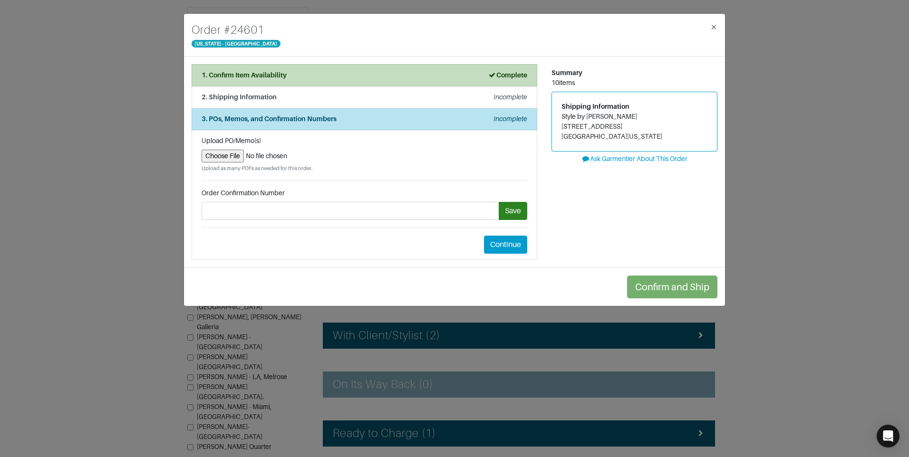
click at [241, 158] on input "file" at bounding box center [363, 156] width 325 height 13
type input "C:\fakepath\#24601 Return.pdf"
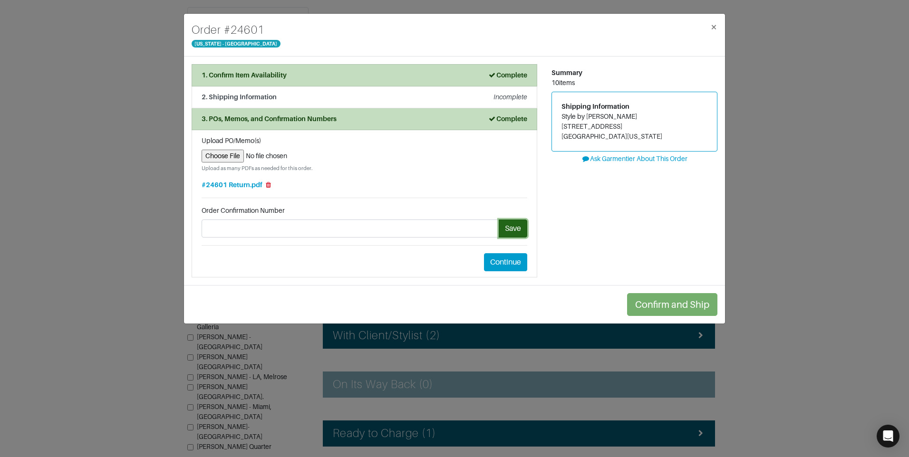
click at [523, 230] on button "Save" at bounding box center [512, 229] width 29 height 18
click at [524, 264] on button "Continue" at bounding box center [505, 262] width 43 height 18
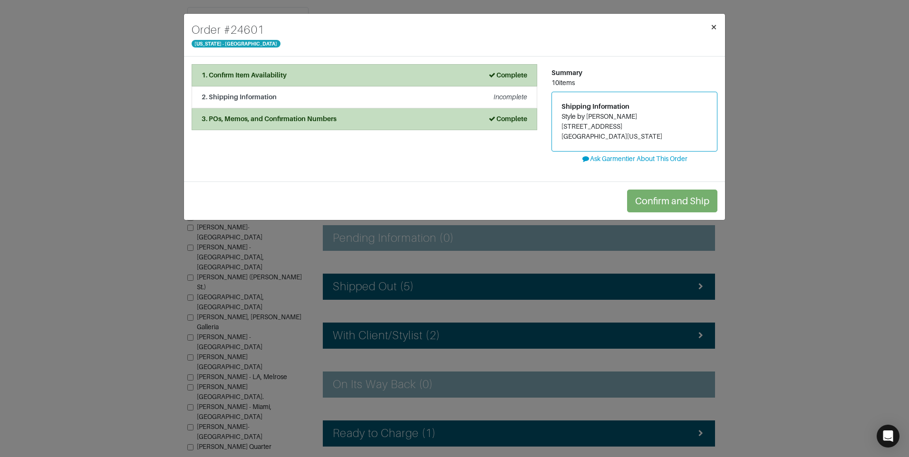
click at [712, 30] on span "×" at bounding box center [713, 26] width 7 height 13
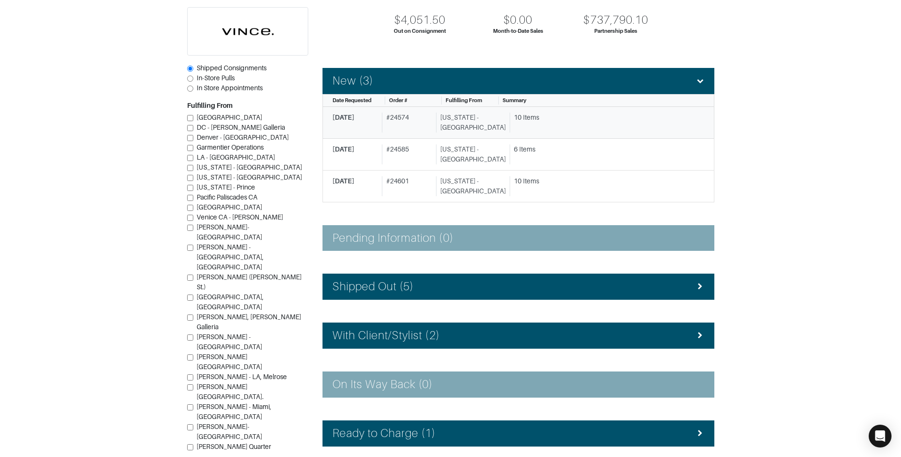
click at [432, 113] on div "# 24574" at bounding box center [407, 123] width 50 height 20
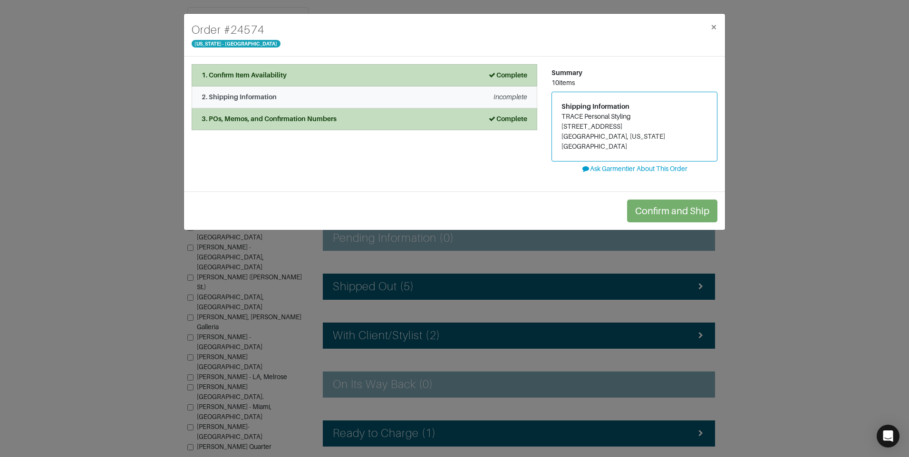
click at [358, 101] on div "2. Shipping Information Incomplete" at bounding box center [363, 97] width 325 height 10
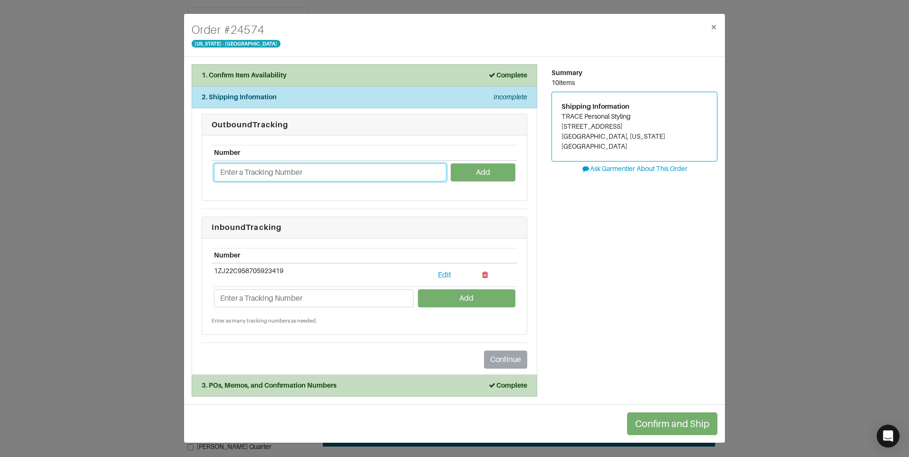
click at [297, 175] on input "text" at bounding box center [330, 172] width 232 height 18
paste input "1ZJ22C501302122557"
type input "1ZJ22C501302122557"
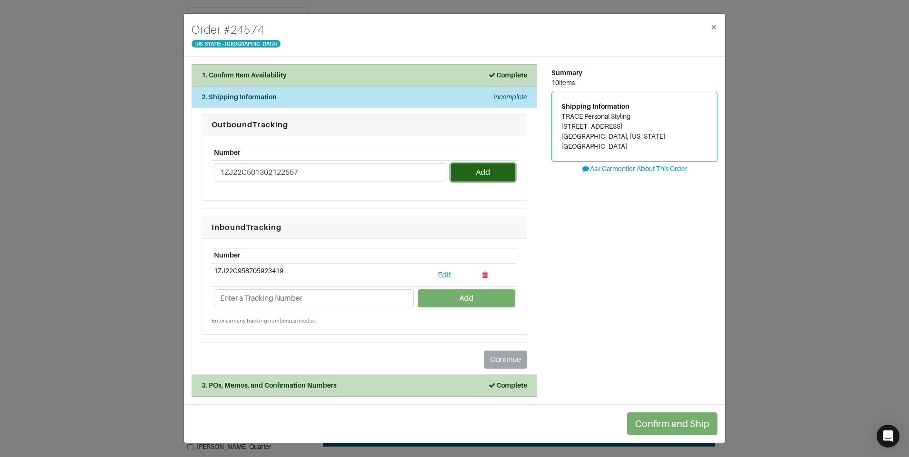
click at [505, 177] on button "Add" at bounding box center [482, 172] width 64 height 18
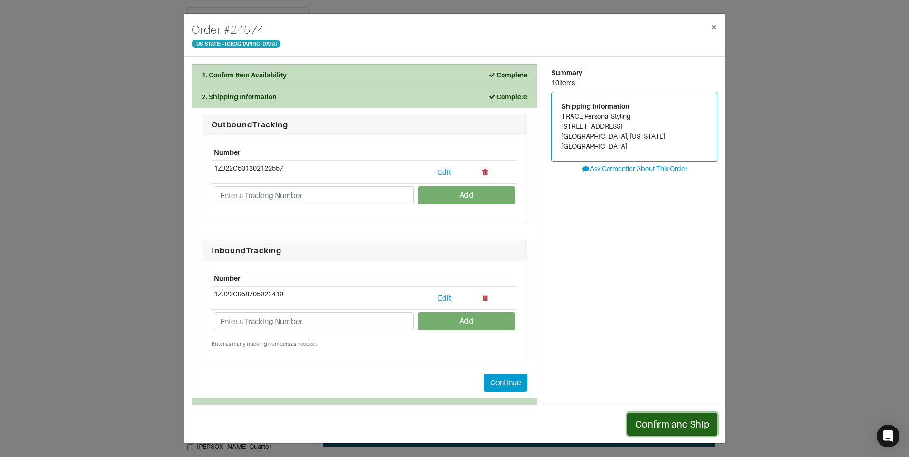
click at [688, 423] on button "Confirm and Ship" at bounding box center [672, 424] width 90 height 23
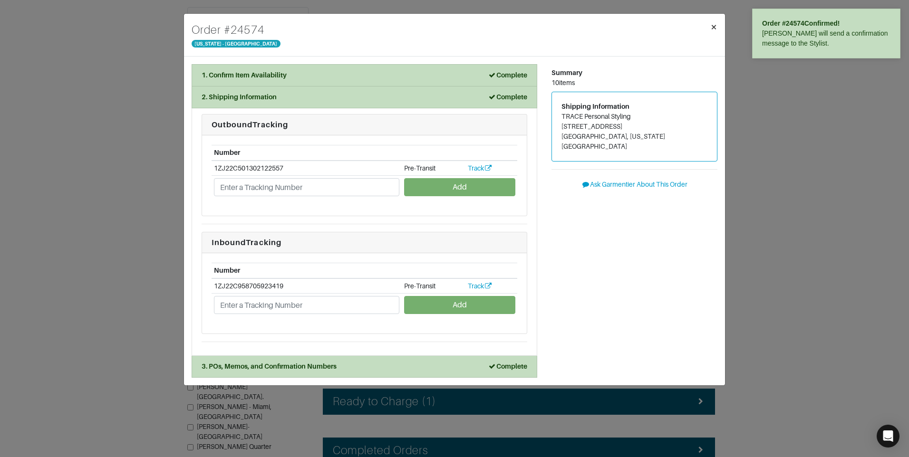
click at [719, 31] on button "×" at bounding box center [713, 27] width 22 height 27
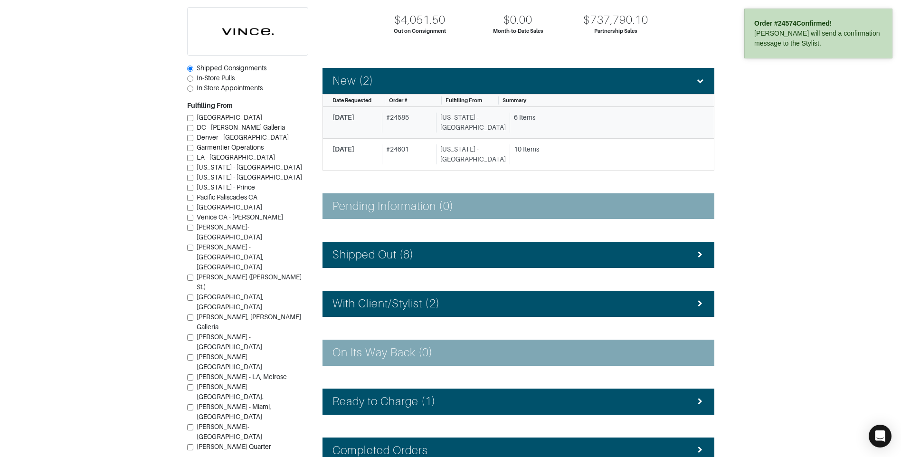
click at [512, 112] on link "[DATE] # 24585 [US_STATE] - [GEOGRAPHIC_DATA] 6 Items" at bounding box center [519, 123] width 392 height 32
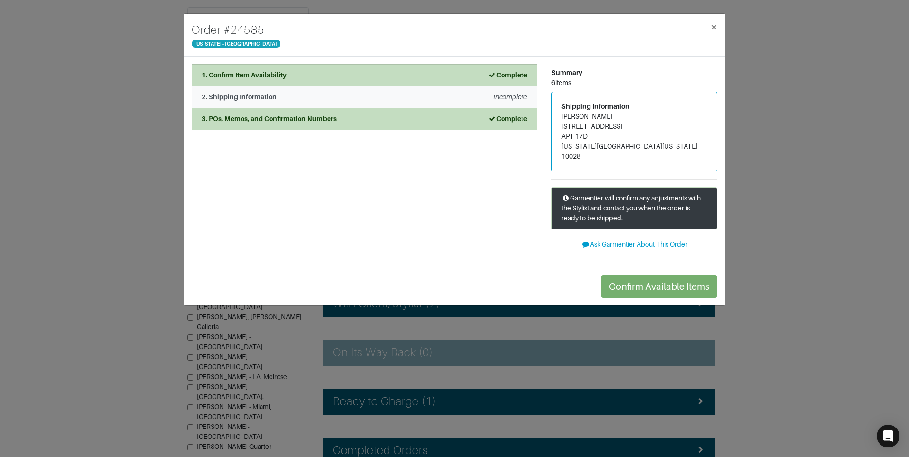
click at [429, 99] on div "2. Shipping Information Incomplete" at bounding box center [363, 97] width 325 height 10
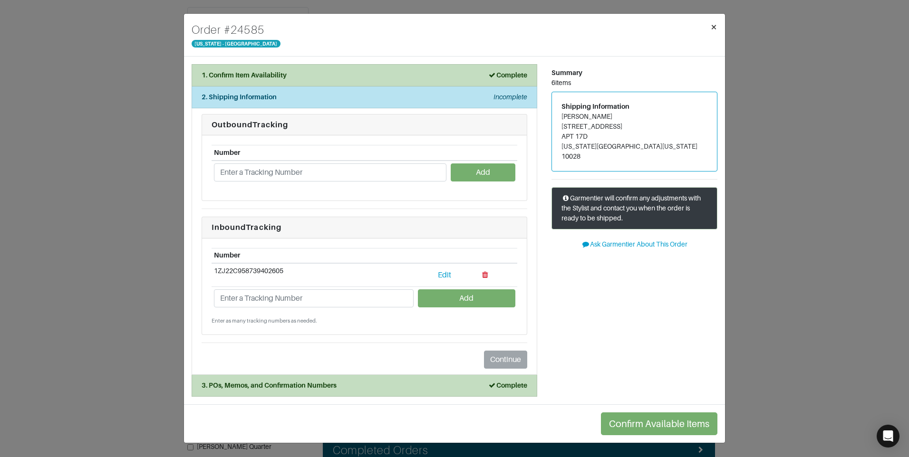
click at [716, 22] on span "×" at bounding box center [713, 26] width 7 height 13
